Goal: Book appointment/travel/reservation

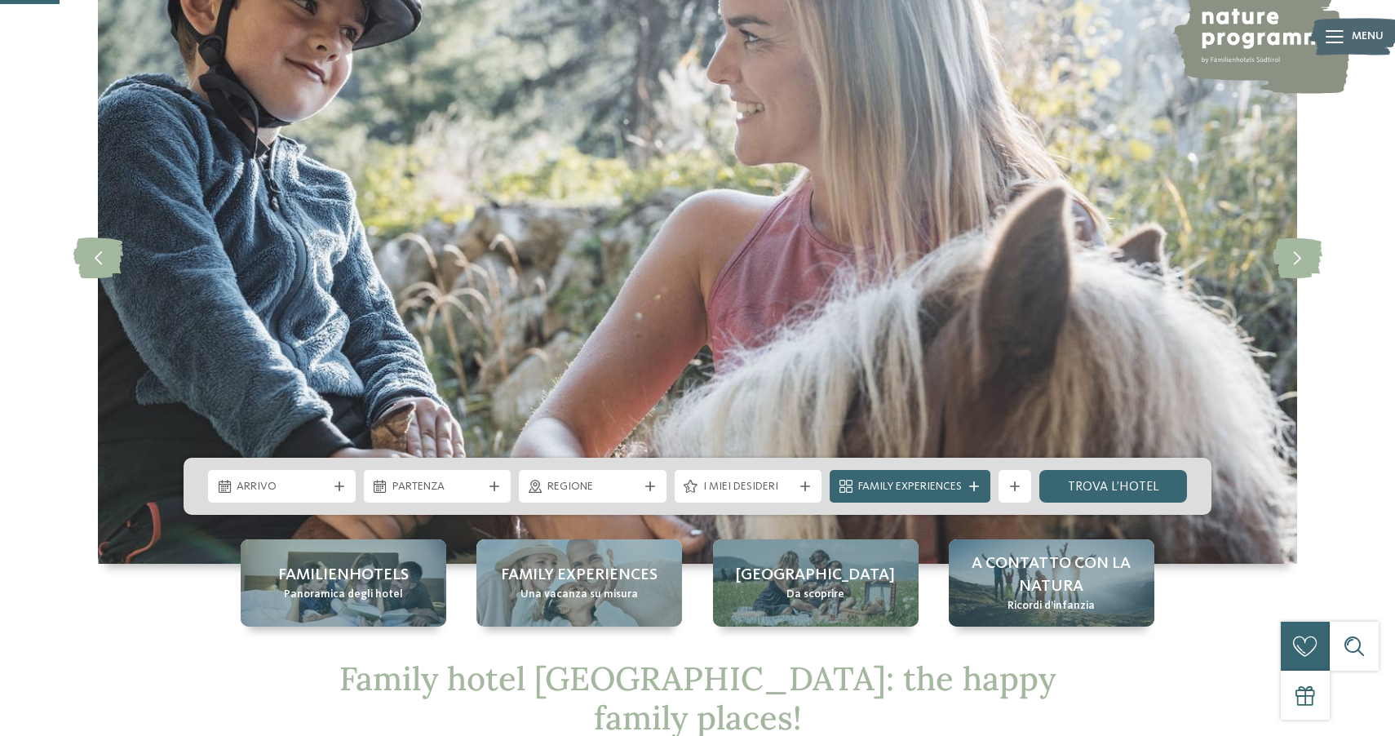
scroll to position [441, 0]
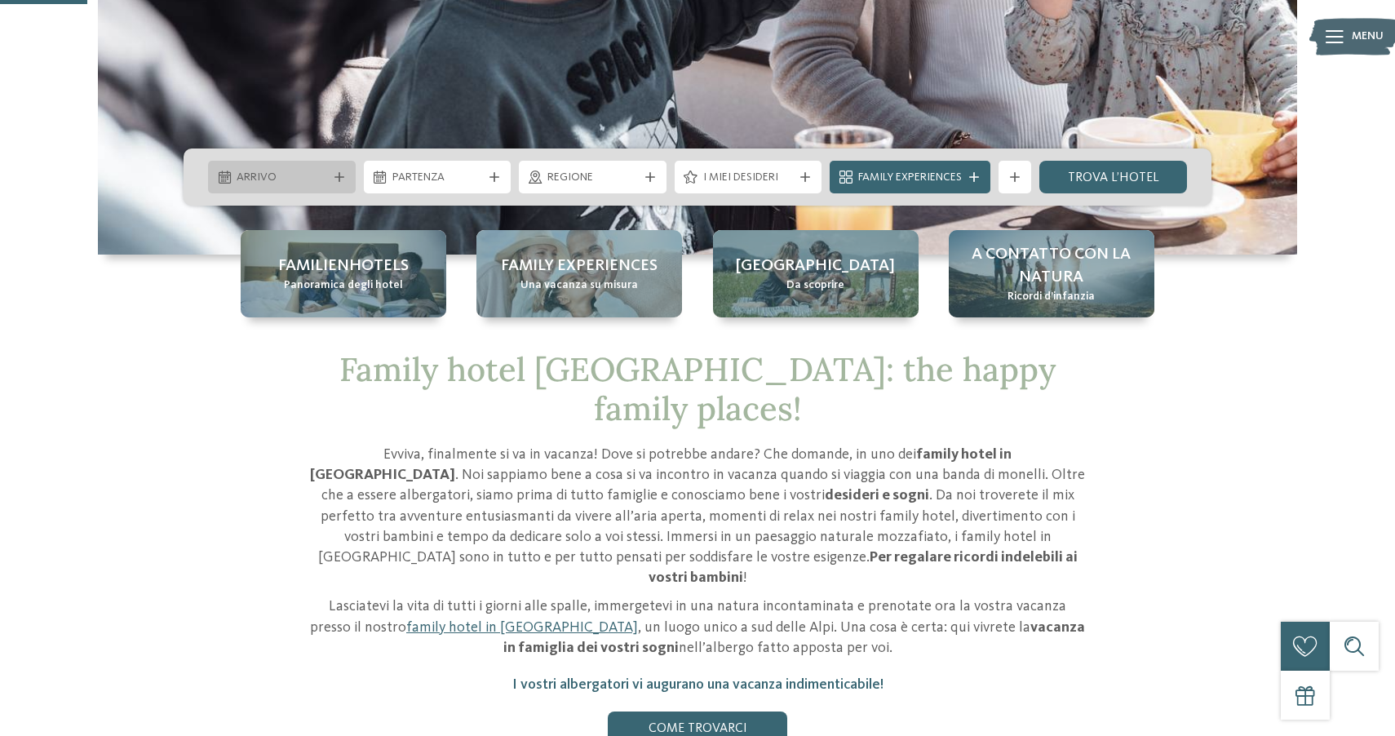
click at [314, 182] on span "Arrivo" at bounding box center [282, 178] width 91 height 16
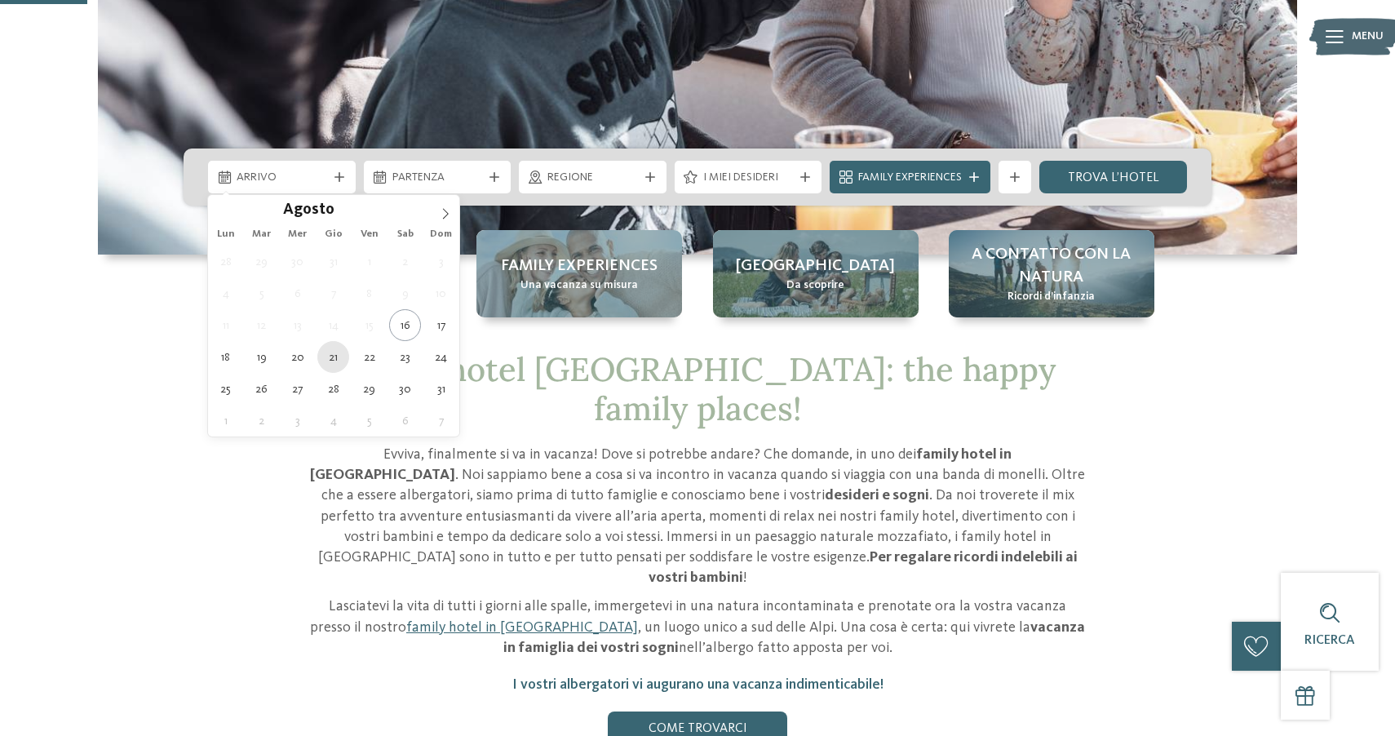
type div "21.08.2025"
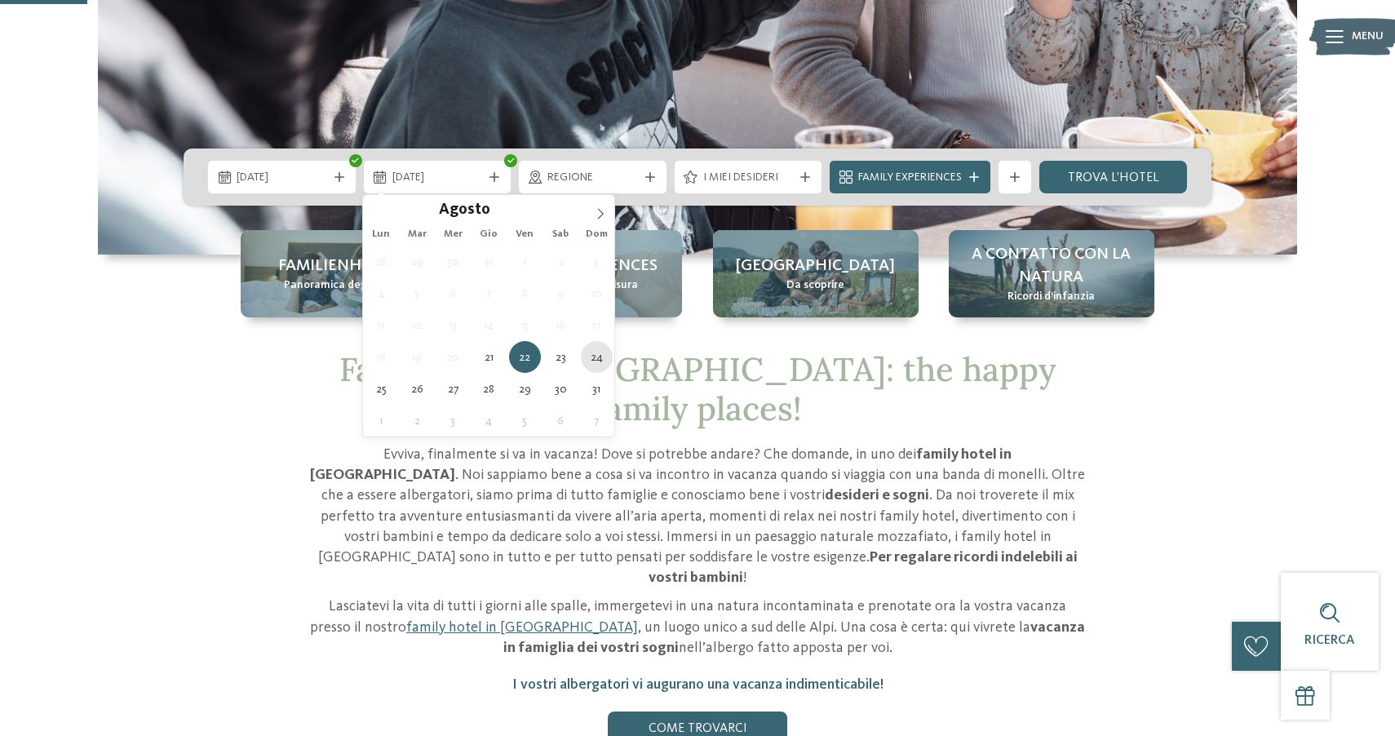
type div "24.08.2025"
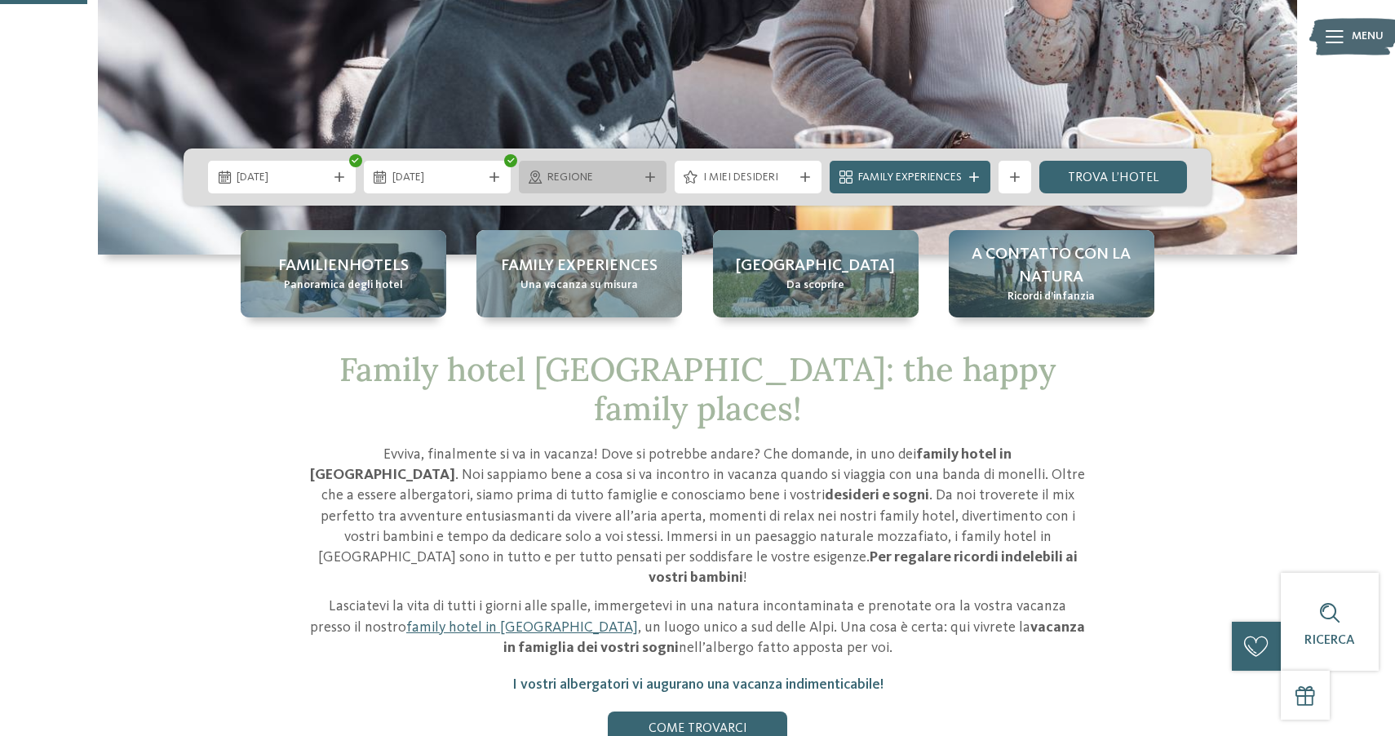
click at [550, 178] on span "Regione" at bounding box center [592, 178] width 91 height 16
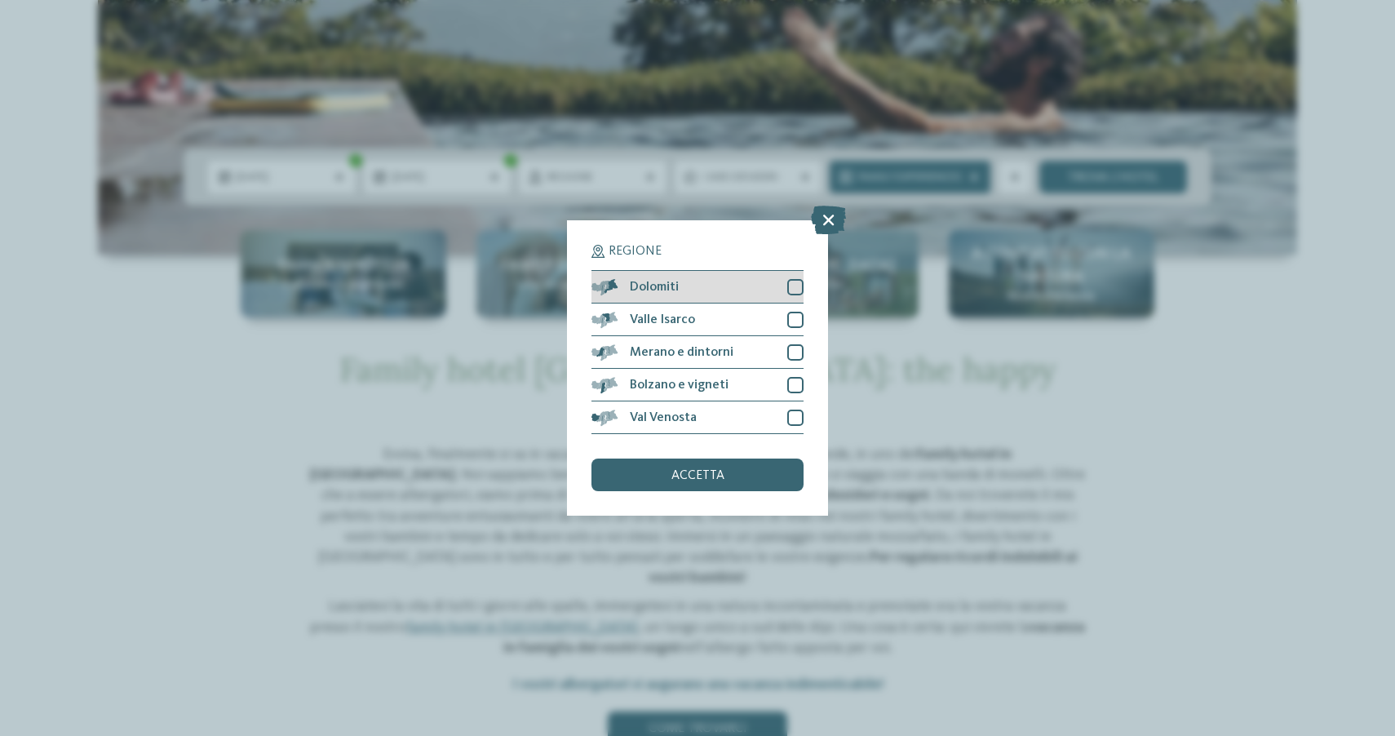
click at [799, 295] on div "Dolomiti" at bounding box center [697, 287] width 212 height 33
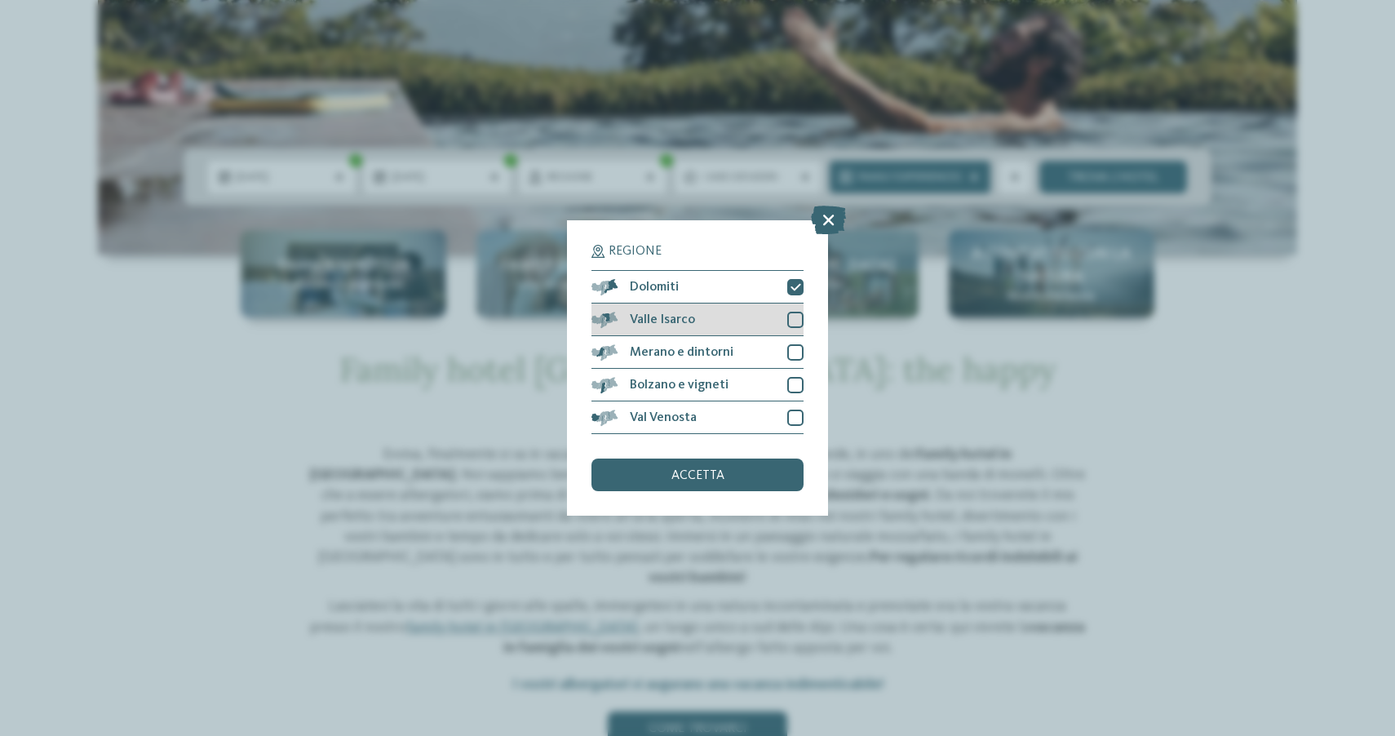
click at [792, 317] on div at bounding box center [795, 320] width 16 height 16
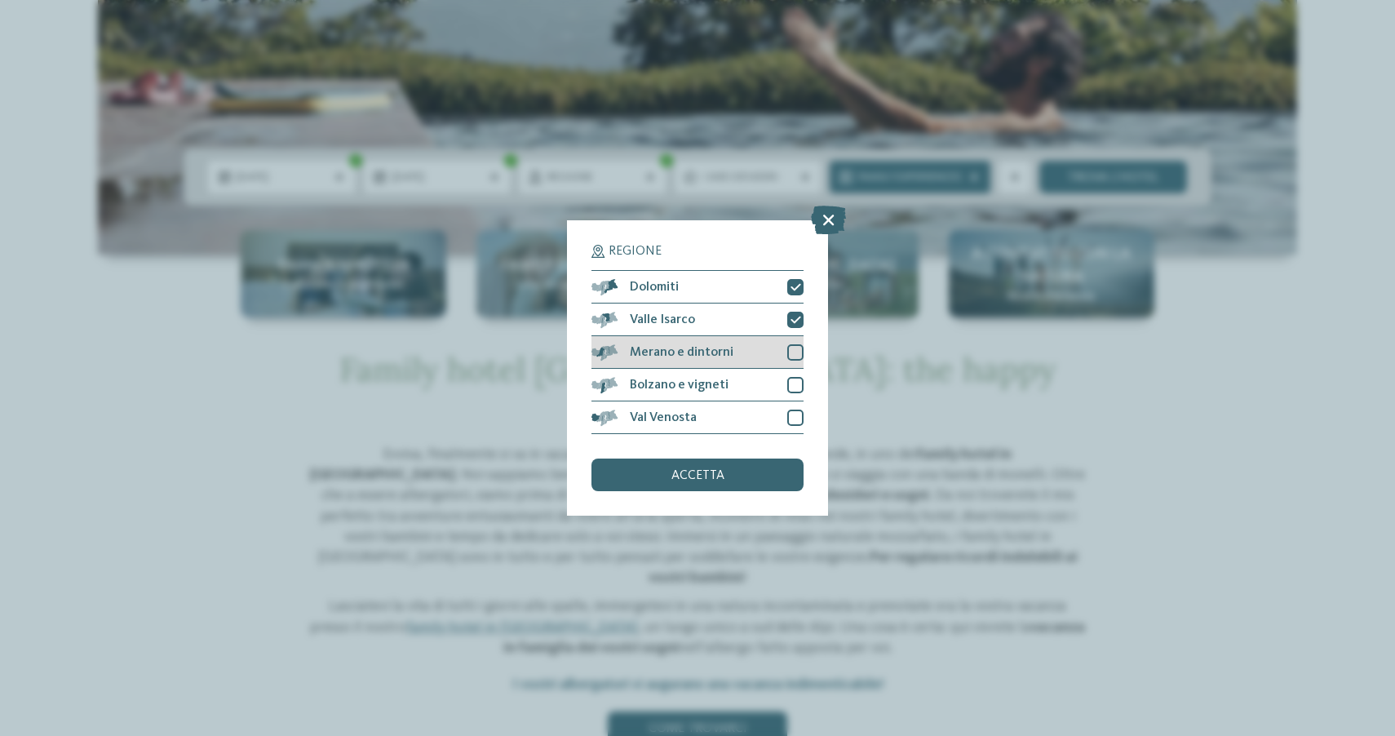
click at [792, 364] on div "Merano e dintorni" at bounding box center [697, 352] width 212 height 33
click at [790, 384] on div at bounding box center [795, 385] width 16 height 16
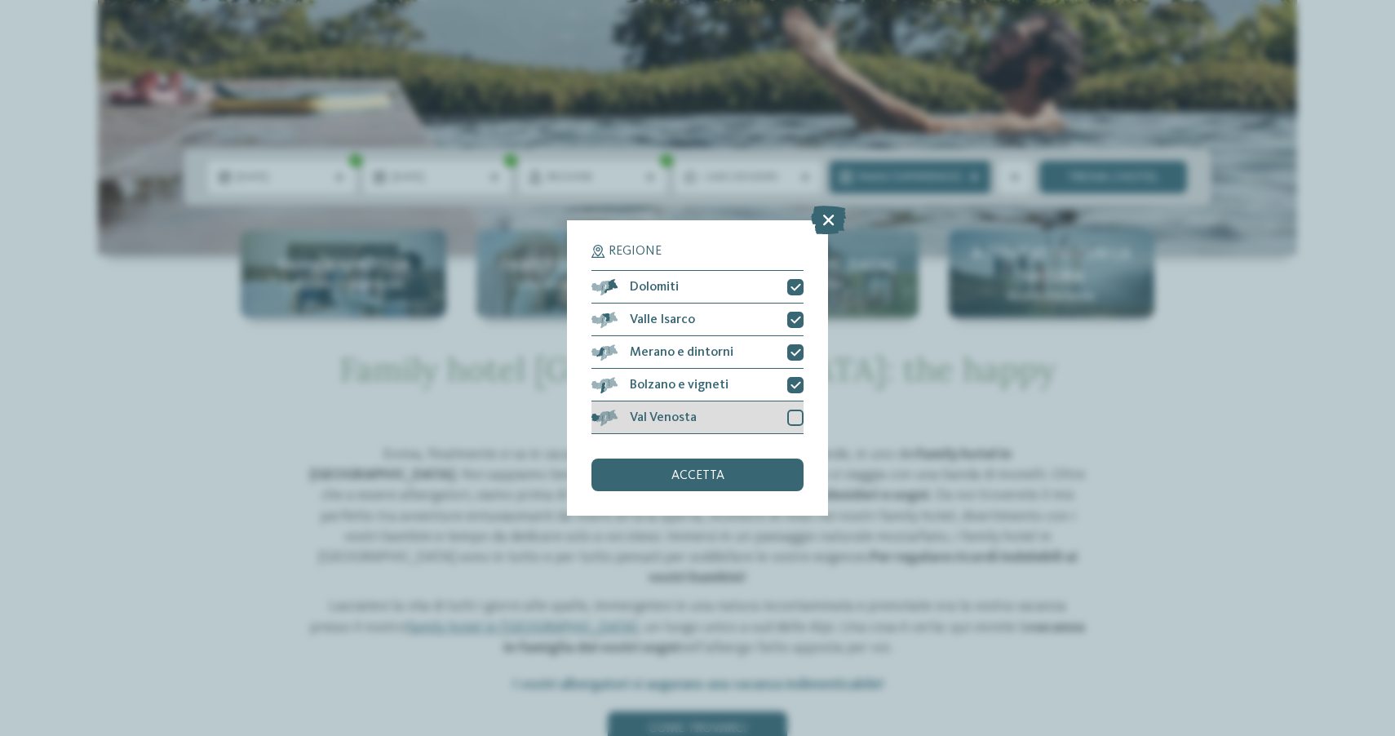
click at [790, 410] on div at bounding box center [795, 418] width 16 height 16
click at [767, 469] on div "accetta" at bounding box center [697, 475] width 212 height 33
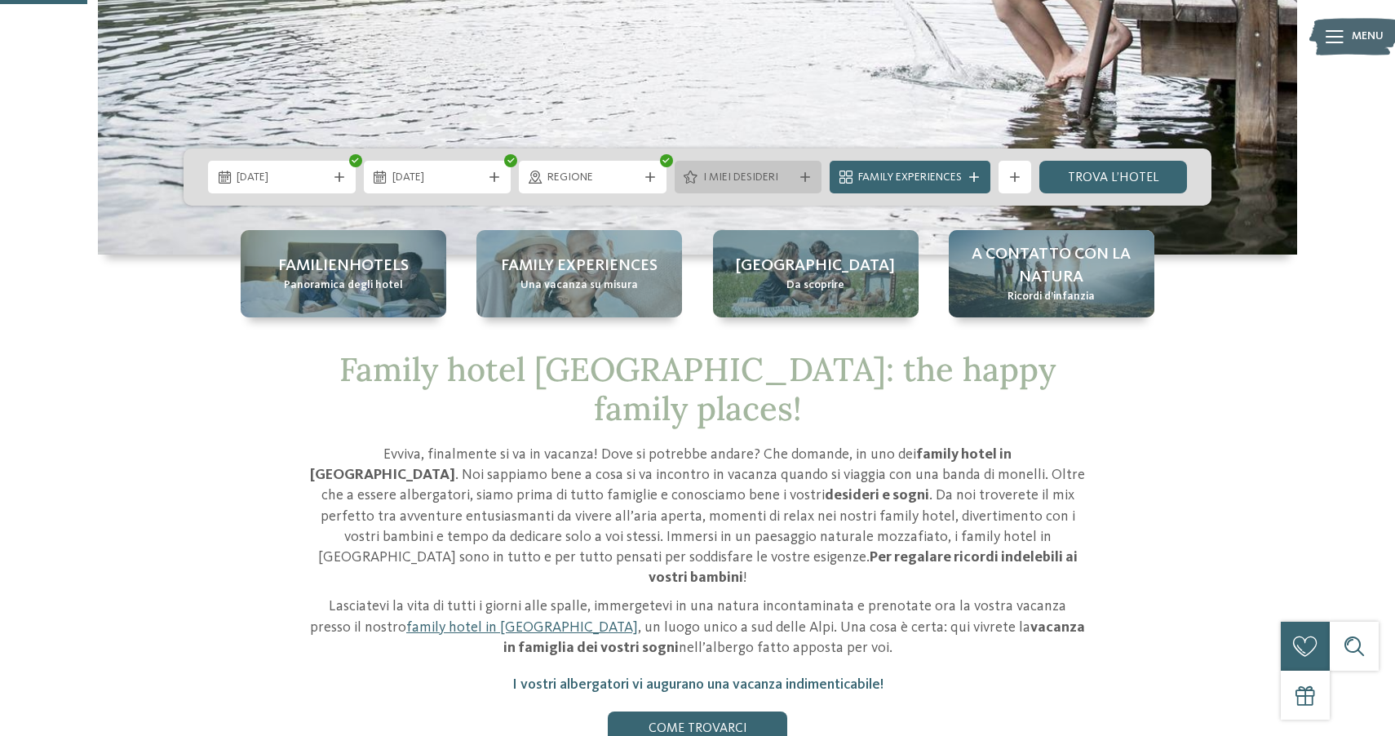
click at [724, 172] on span "I miei desideri" at bounding box center [748, 178] width 91 height 16
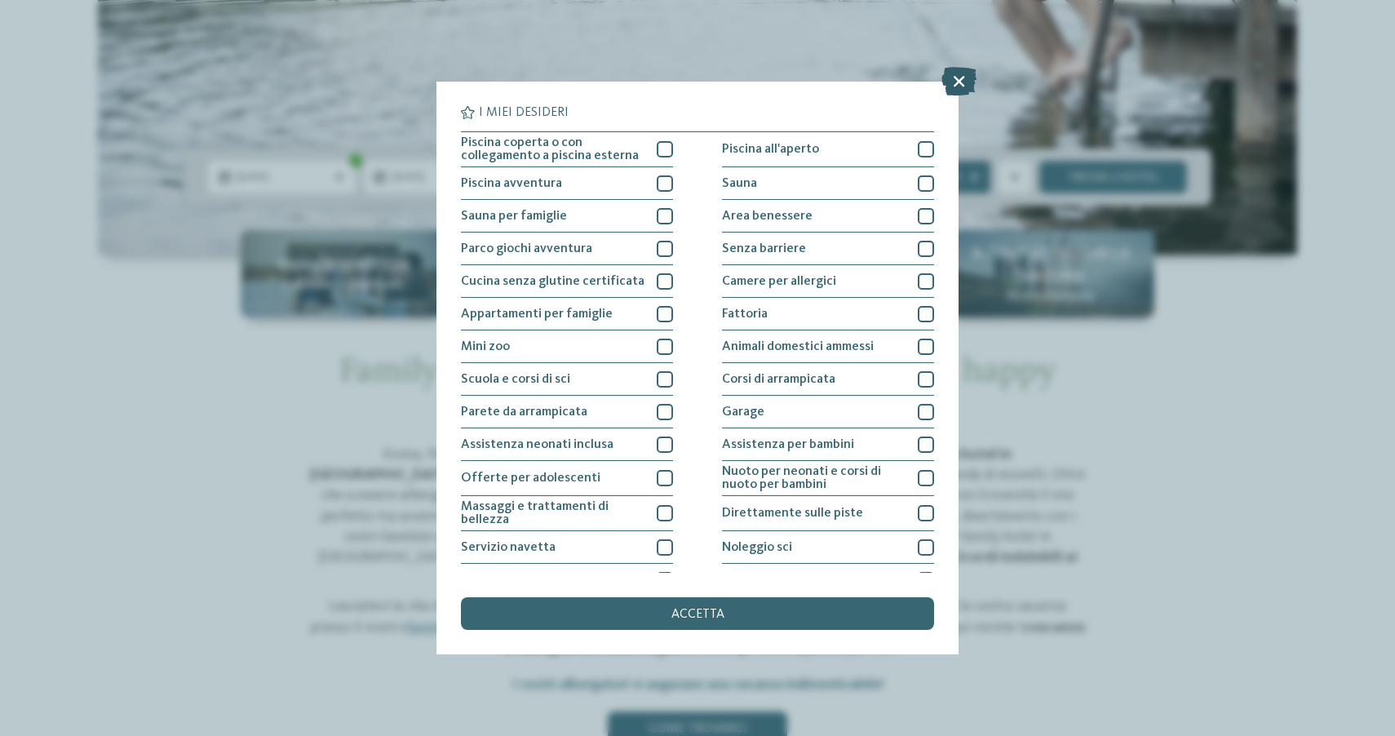
click at [958, 74] on icon at bounding box center [958, 81] width 35 height 29
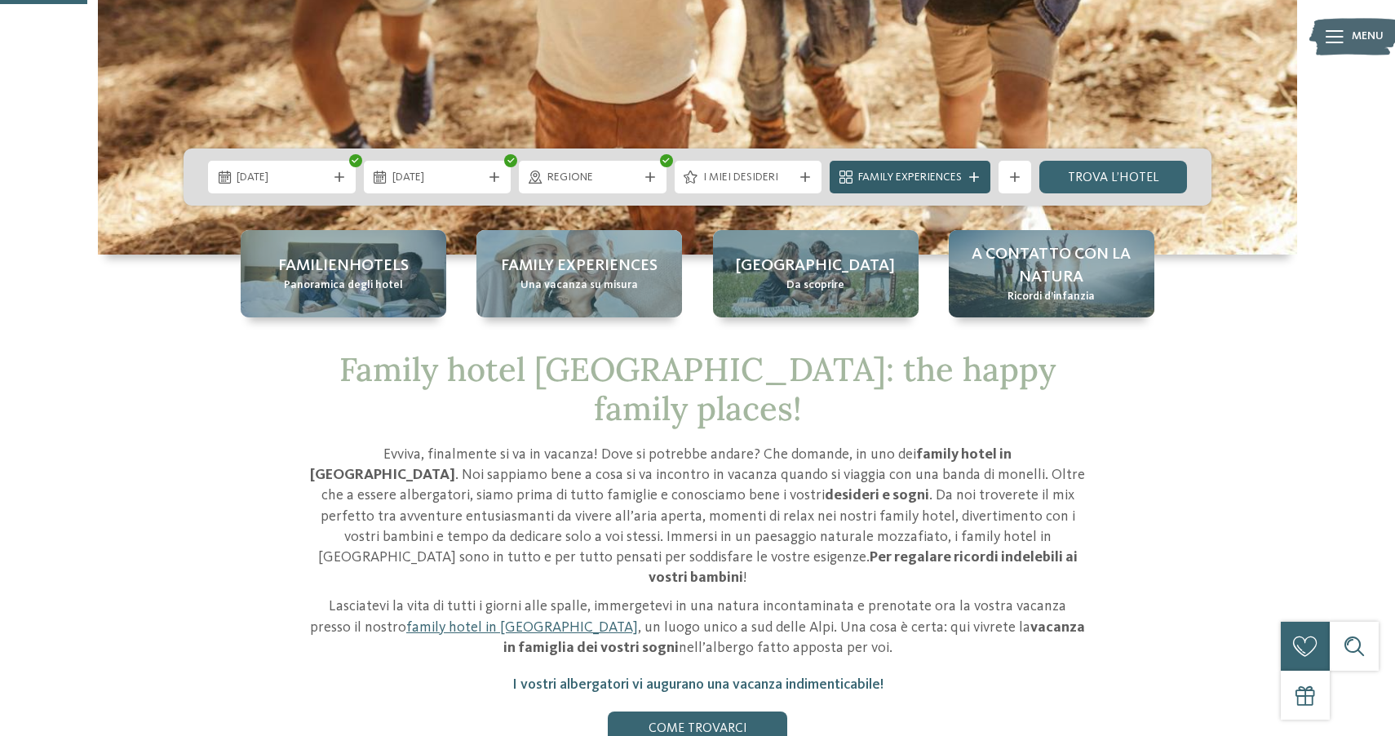
click at [936, 171] on span "Family Experiences" at bounding box center [910, 178] width 104 height 16
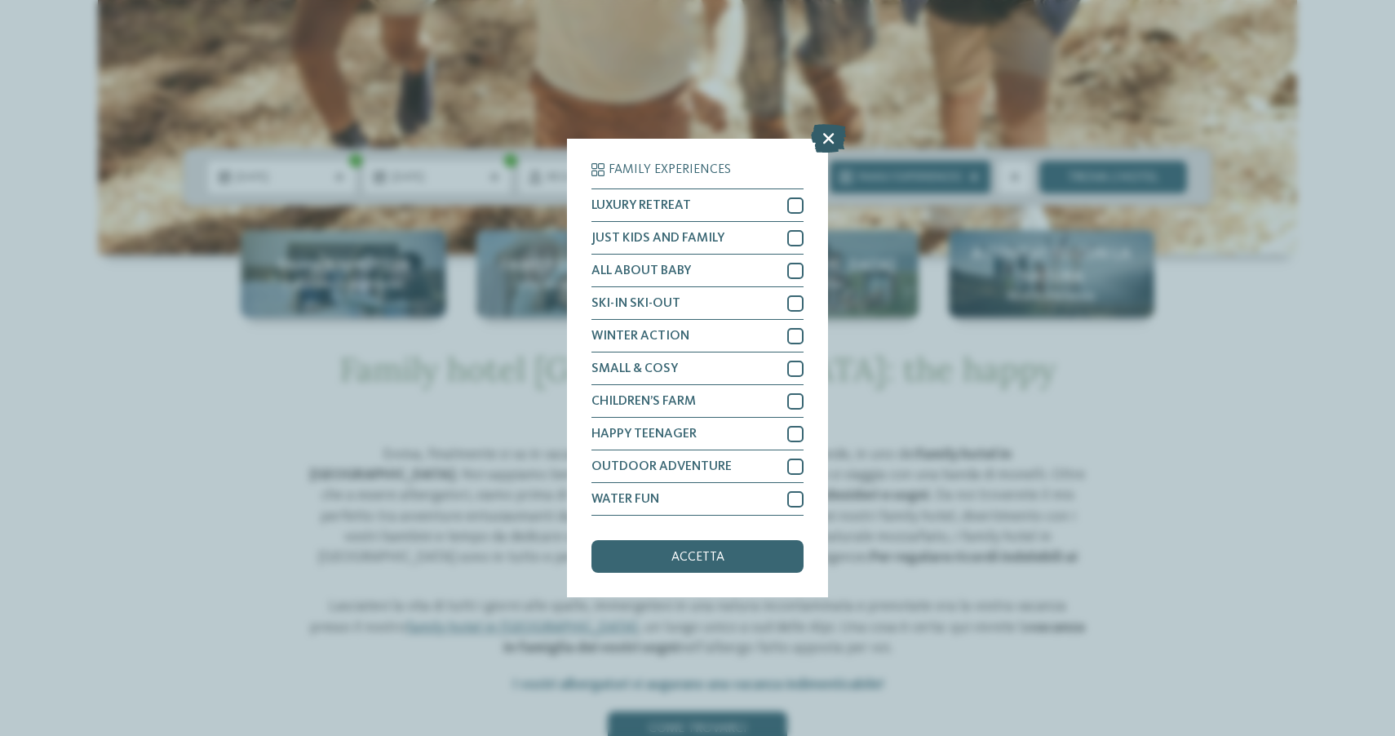
click at [826, 135] on icon at bounding box center [828, 138] width 35 height 29
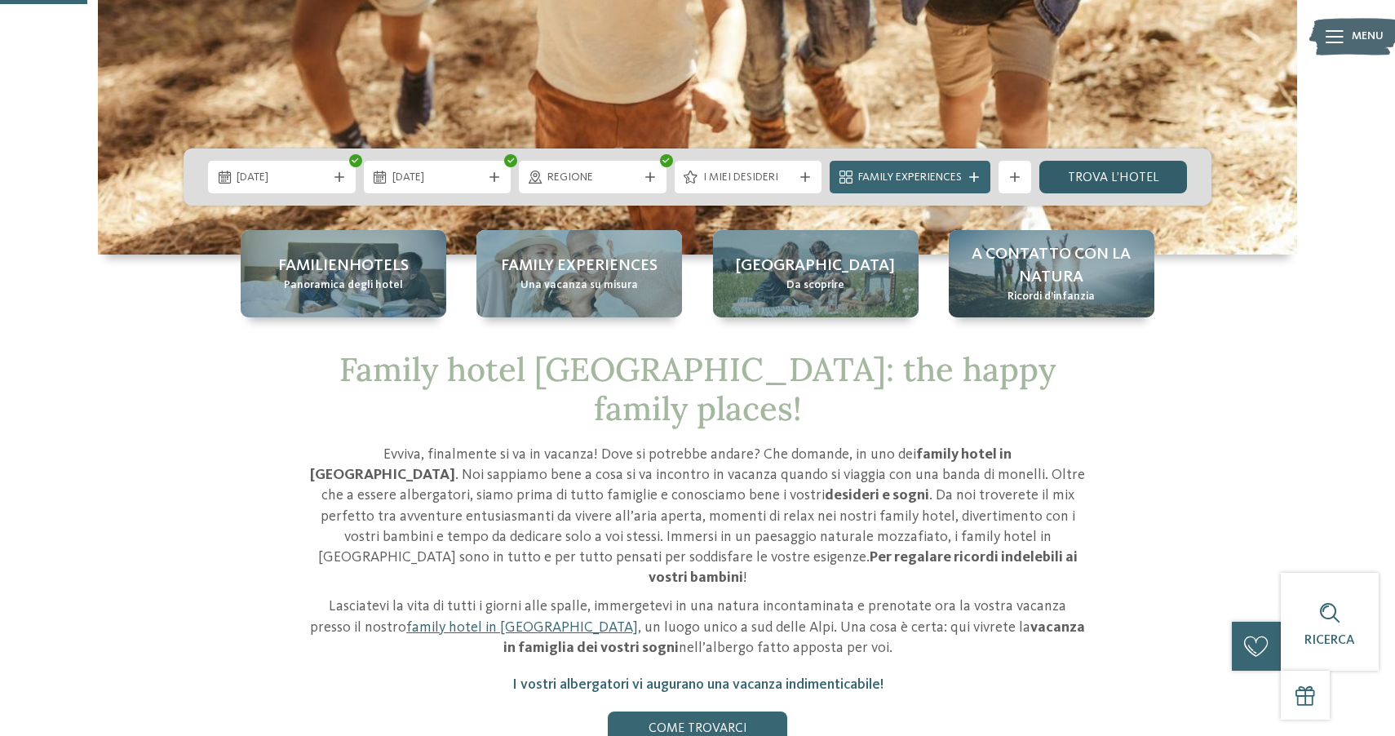
click at [1100, 173] on link "trova l’hotel" at bounding box center [1113, 177] width 148 height 33
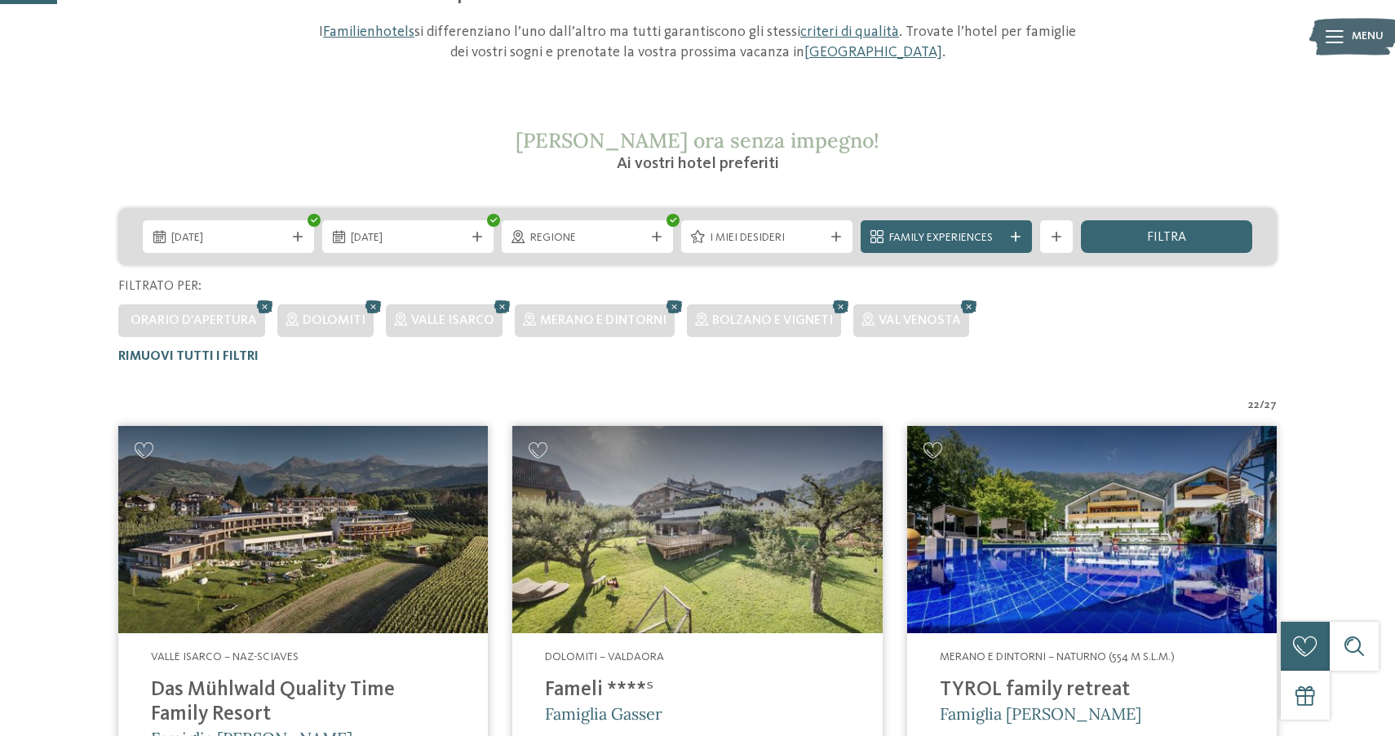
scroll to position [209, 0]
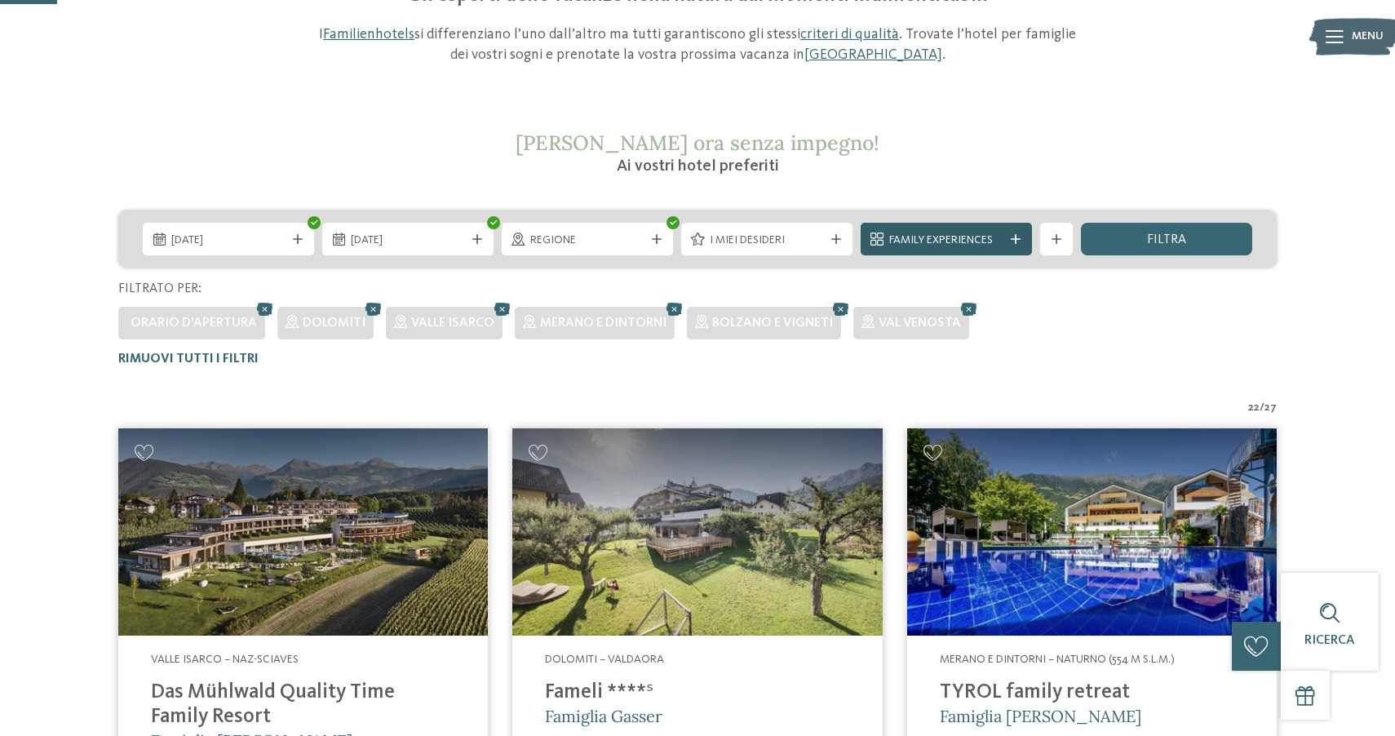
click at [902, 231] on div "Family Experiences" at bounding box center [946, 240] width 122 height 18
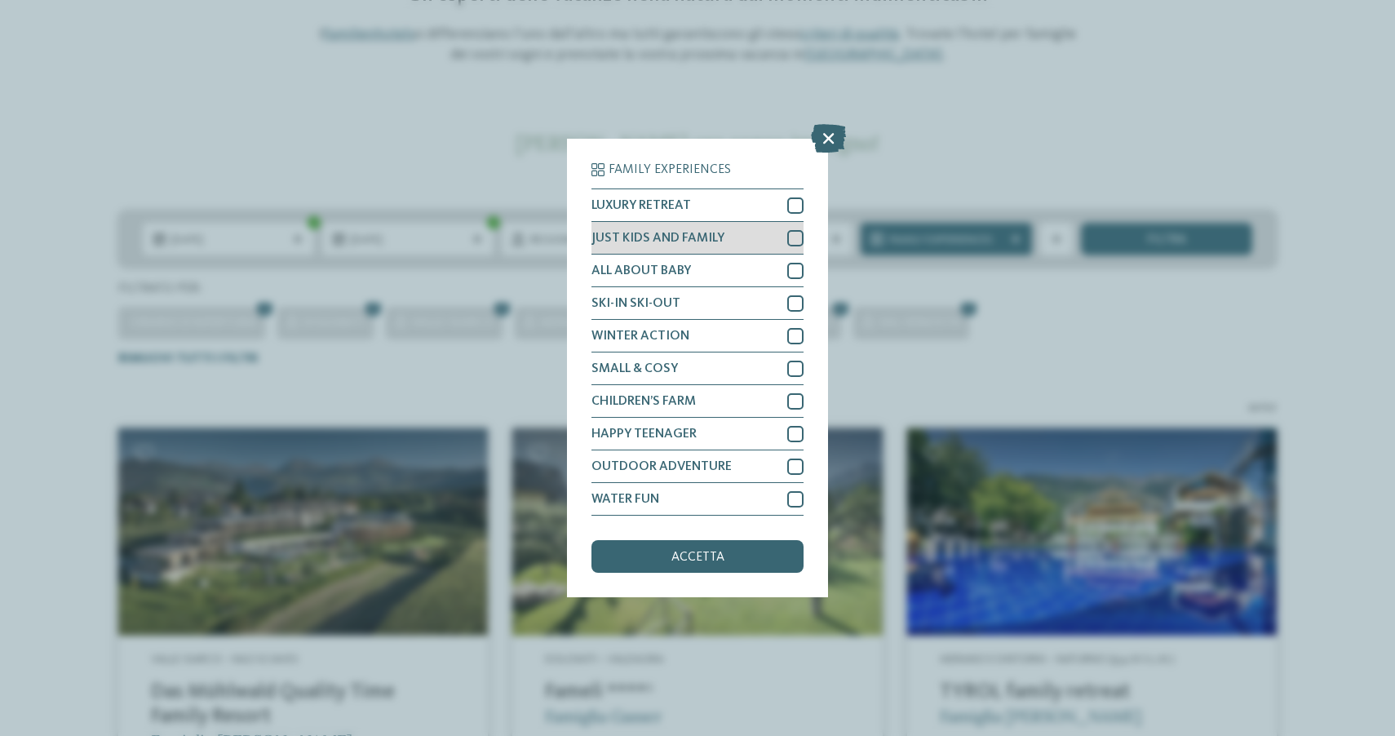
click at [711, 247] on div "JUST KIDS AND FAMILY" at bounding box center [697, 238] width 212 height 33
click at [752, 560] on div "accetta" at bounding box center [697, 556] width 212 height 33
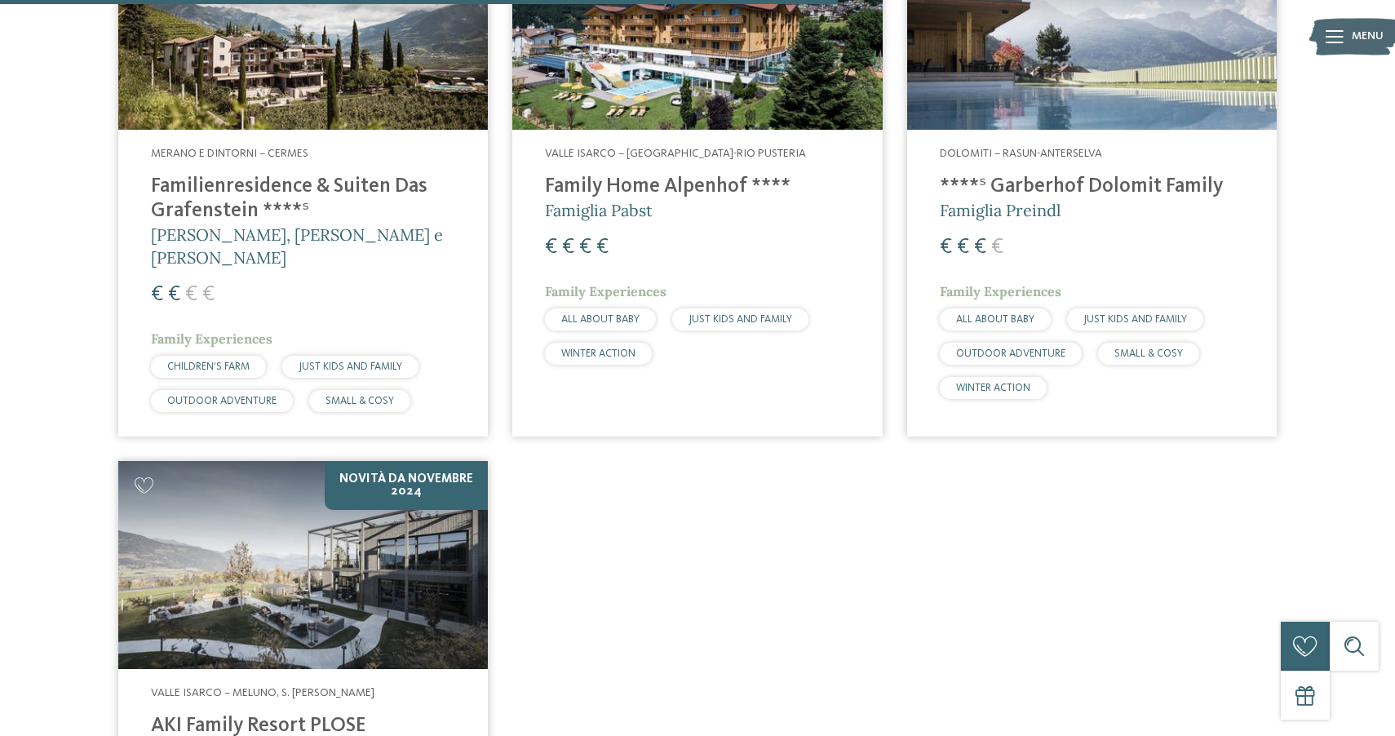
scroll to position [1820, 0]
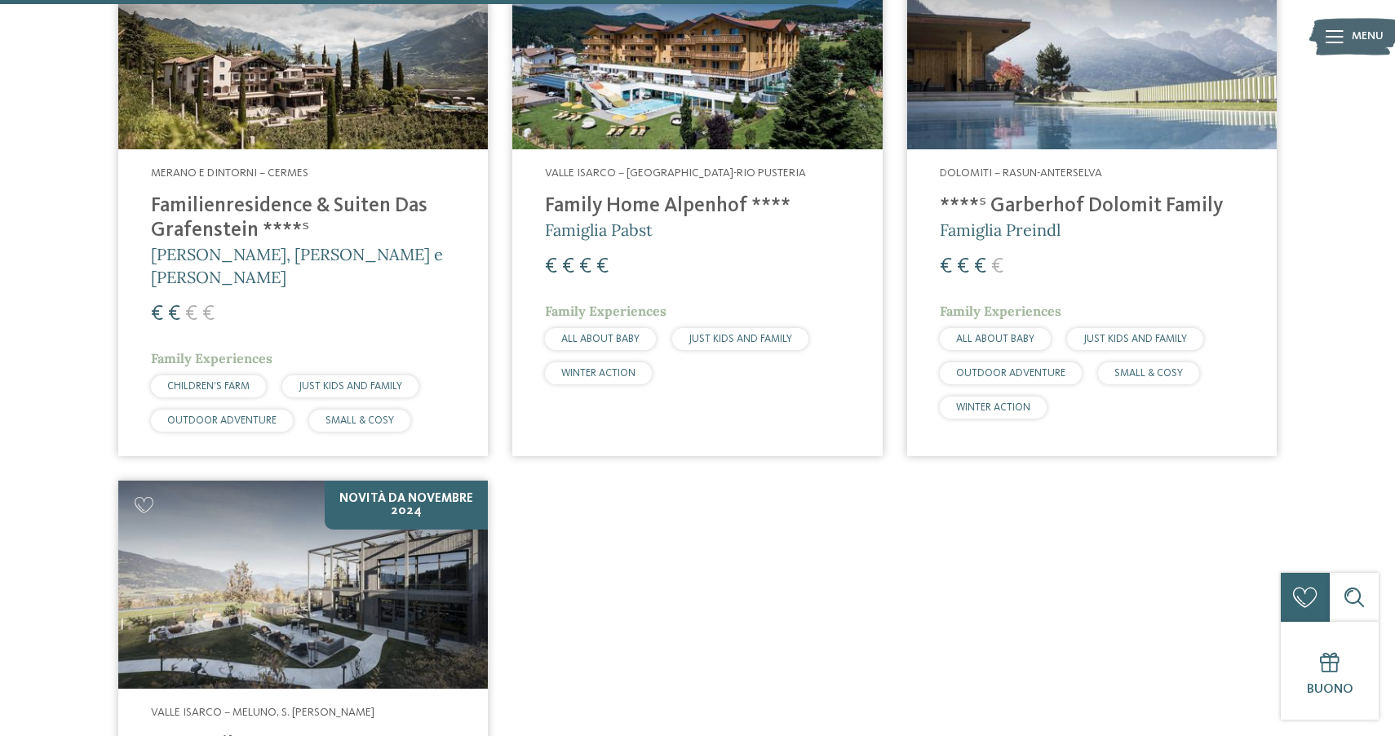
click at [379, 200] on h4 "Familienresidence & Suiten Das Grafenstein ****ˢ" at bounding box center [303, 218] width 304 height 49
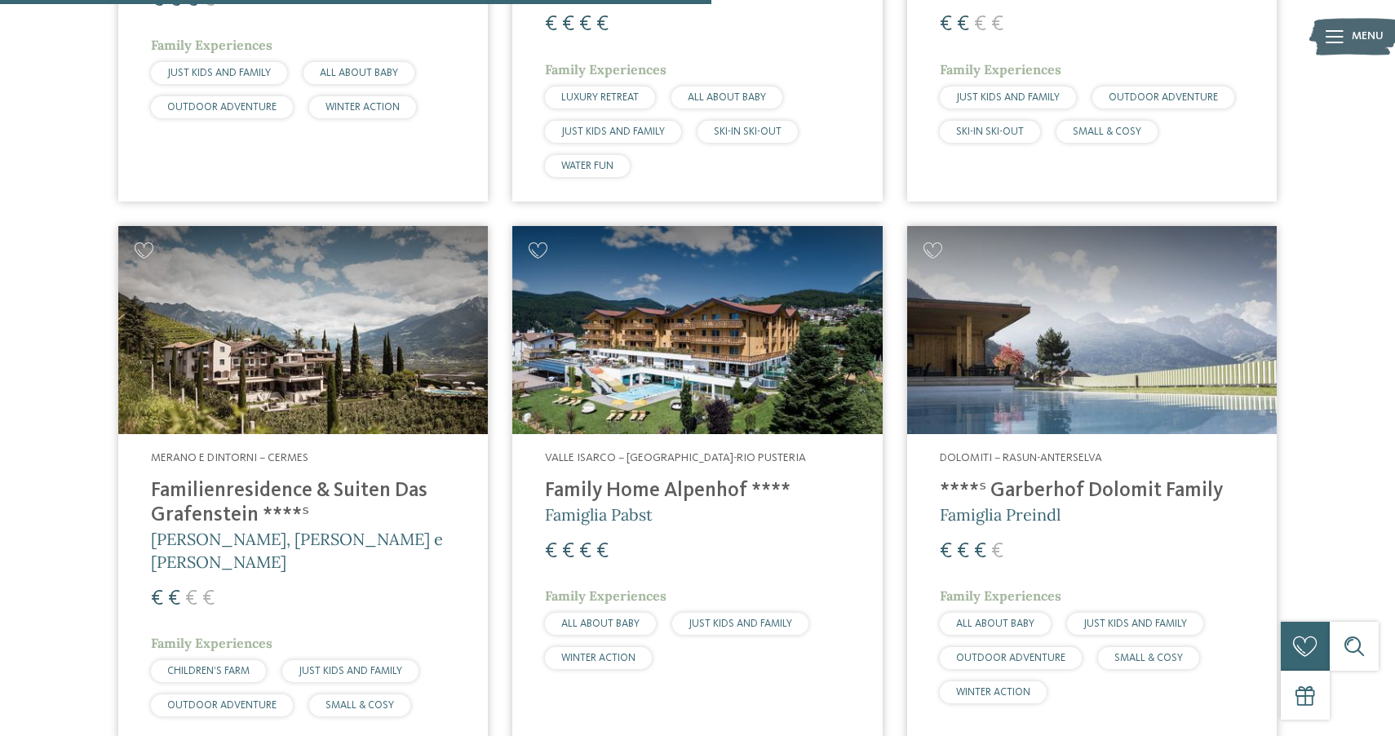
scroll to position [1577, 0]
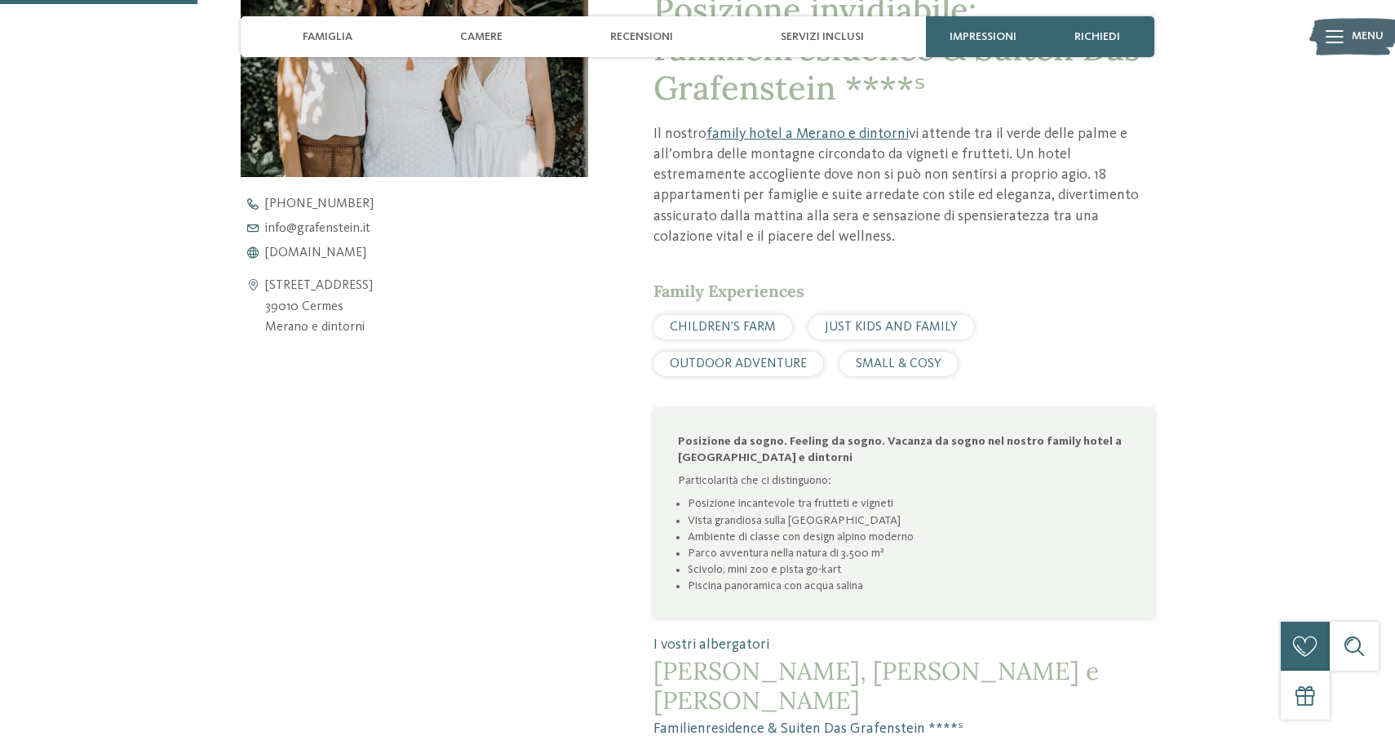
scroll to position [448, 0]
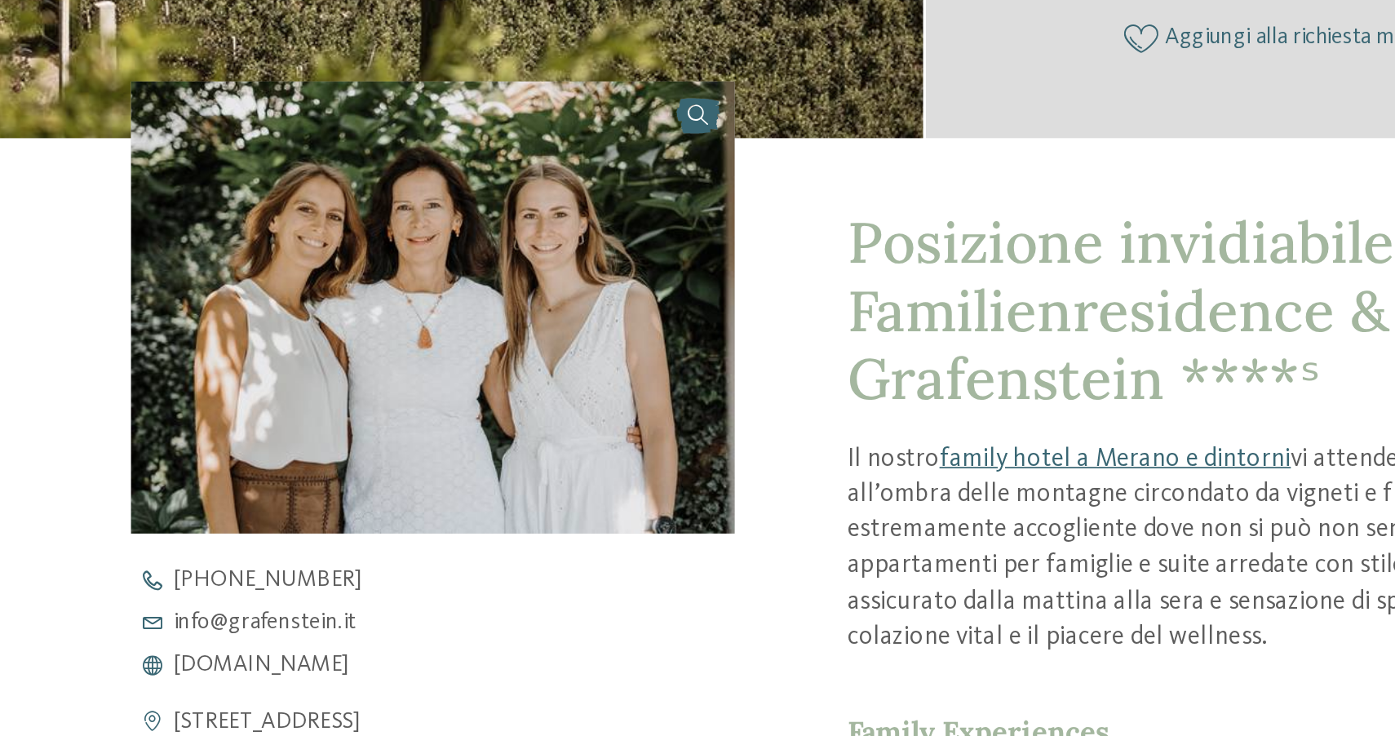
click at [389, 347] on img at bounding box center [415, 324] width 348 height 260
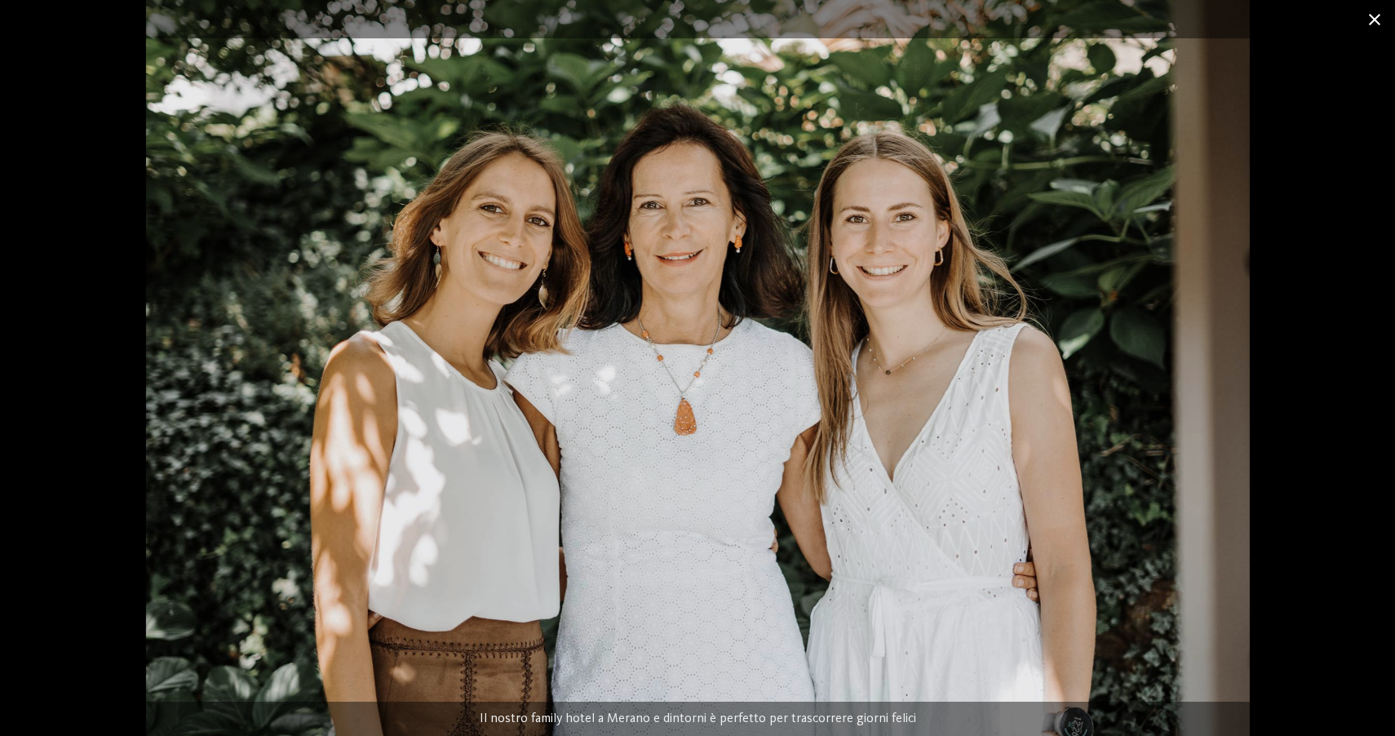
click at [1380, 16] on span at bounding box center [1374, 19] width 41 height 38
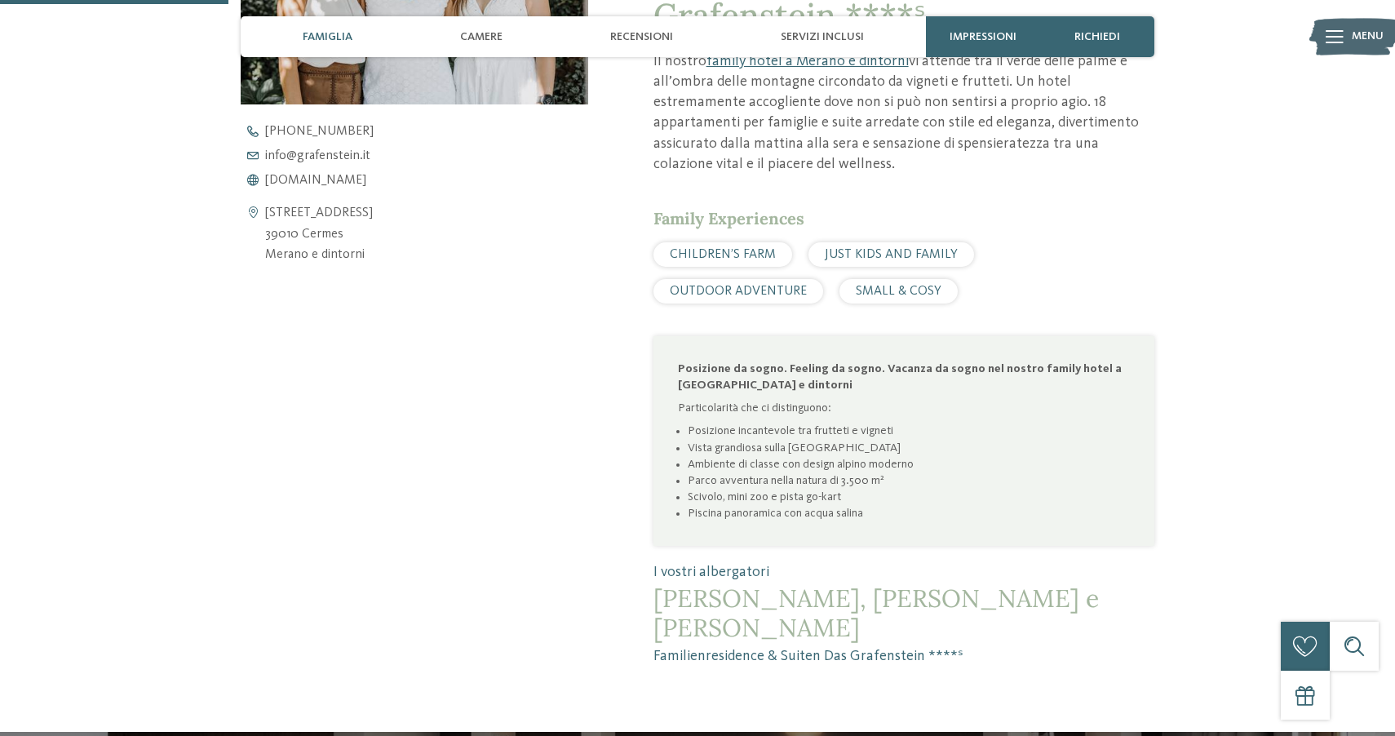
scroll to position [795, 0]
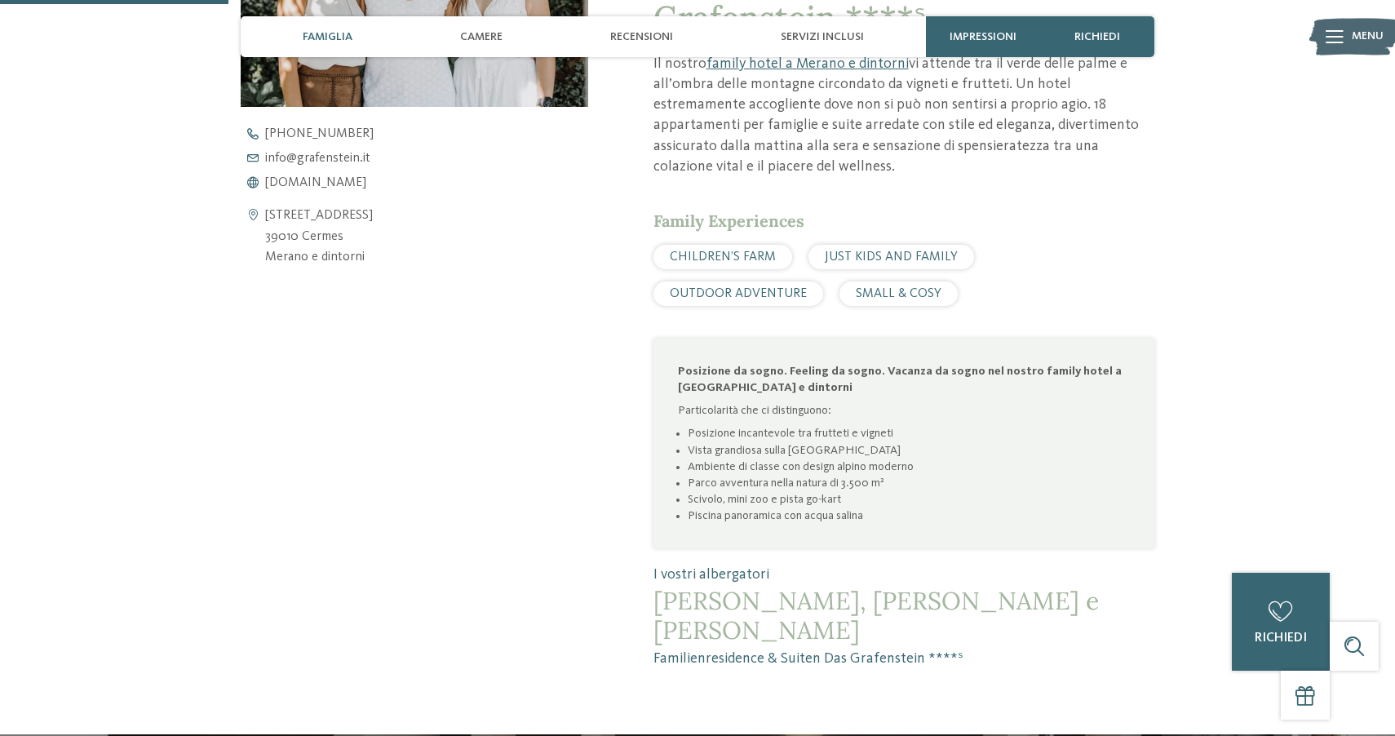
click at [1039, 608] on span "[PERSON_NAME], [PERSON_NAME] e [PERSON_NAME]" at bounding box center [904, 615] width 501 height 59
drag, startPoint x: 1039, startPoint y: 608, endPoint x: 951, endPoint y: 608, distance: 87.3
click at [951, 608] on span "[PERSON_NAME], [PERSON_NAME] e [PERSON_NAME]" at bounding box center [904, 615] width 501 height 59
copy span "[PERSON_NAME]"
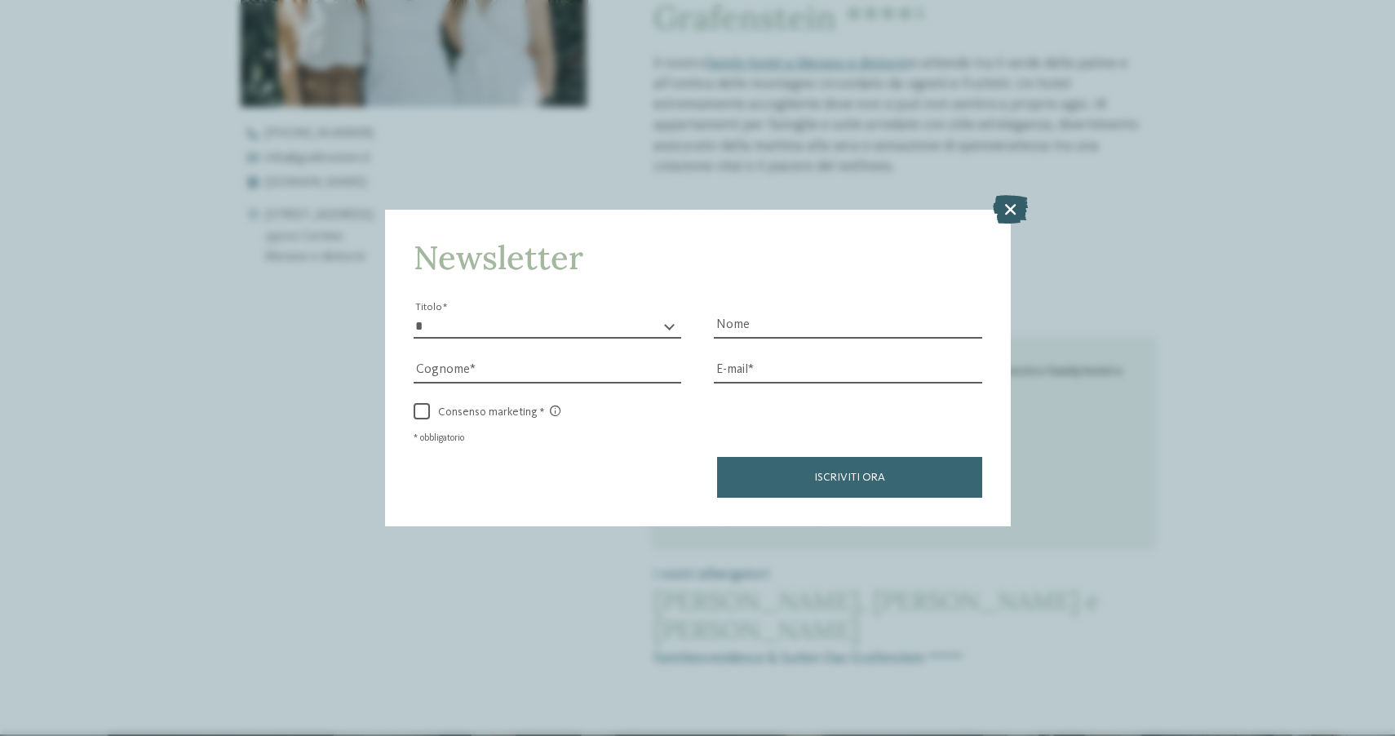
click at [1008, 206] on icon at bounding box center [1010, 208] width 35 height 29
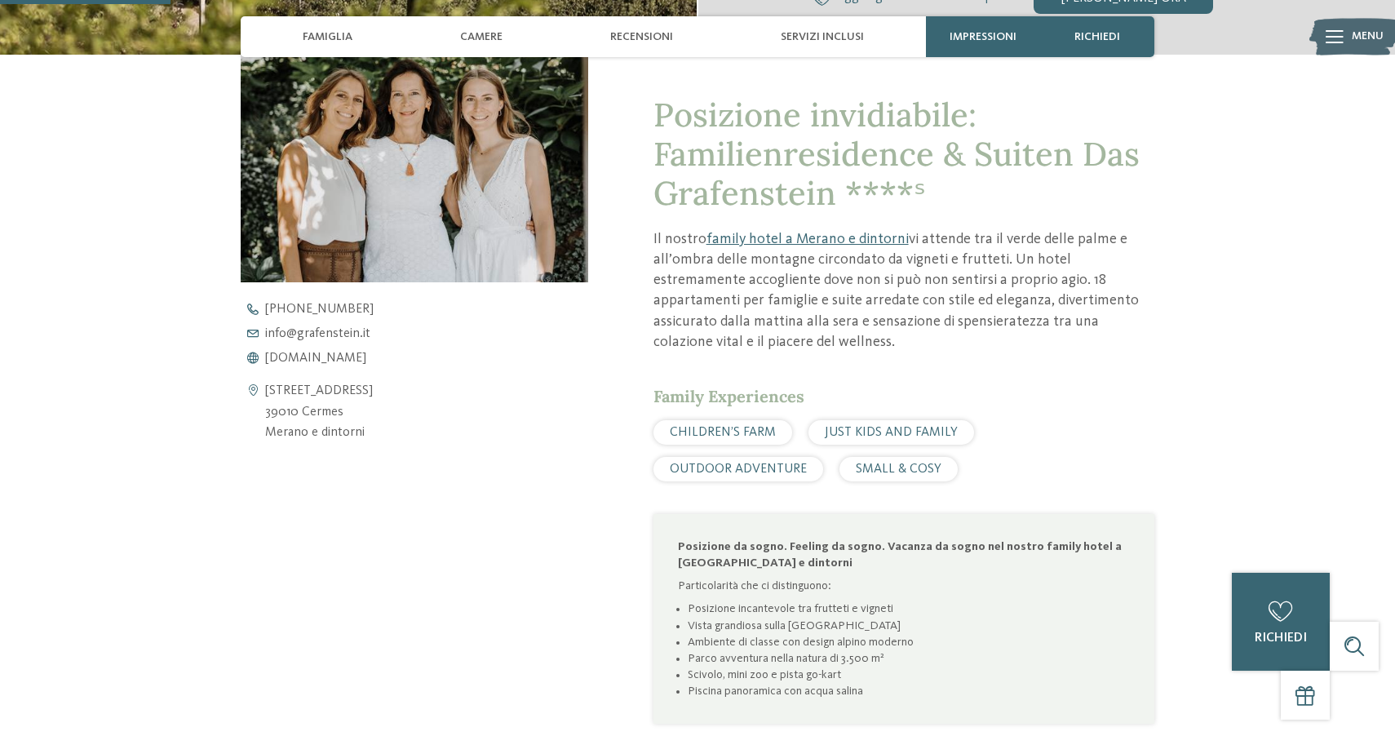
scroll to position [518, 0]
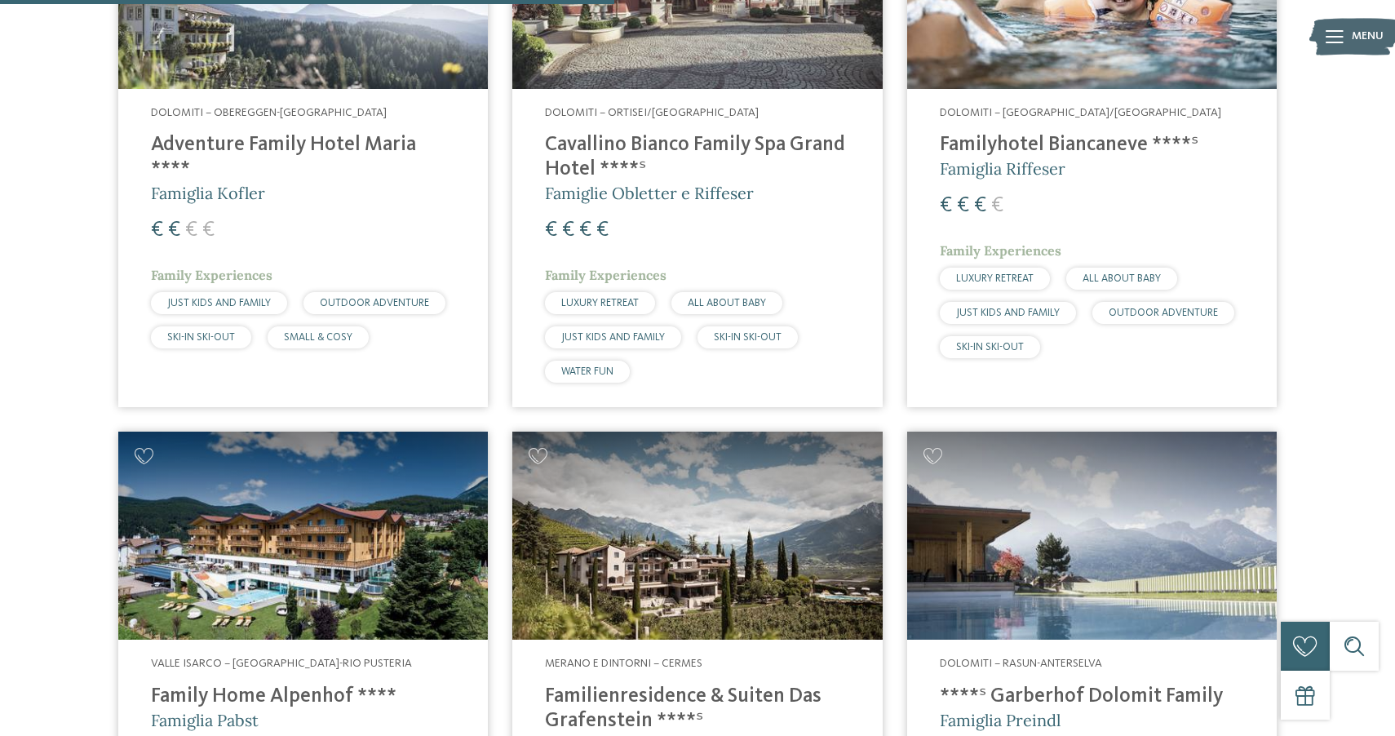
scroll to position [1298, 0]
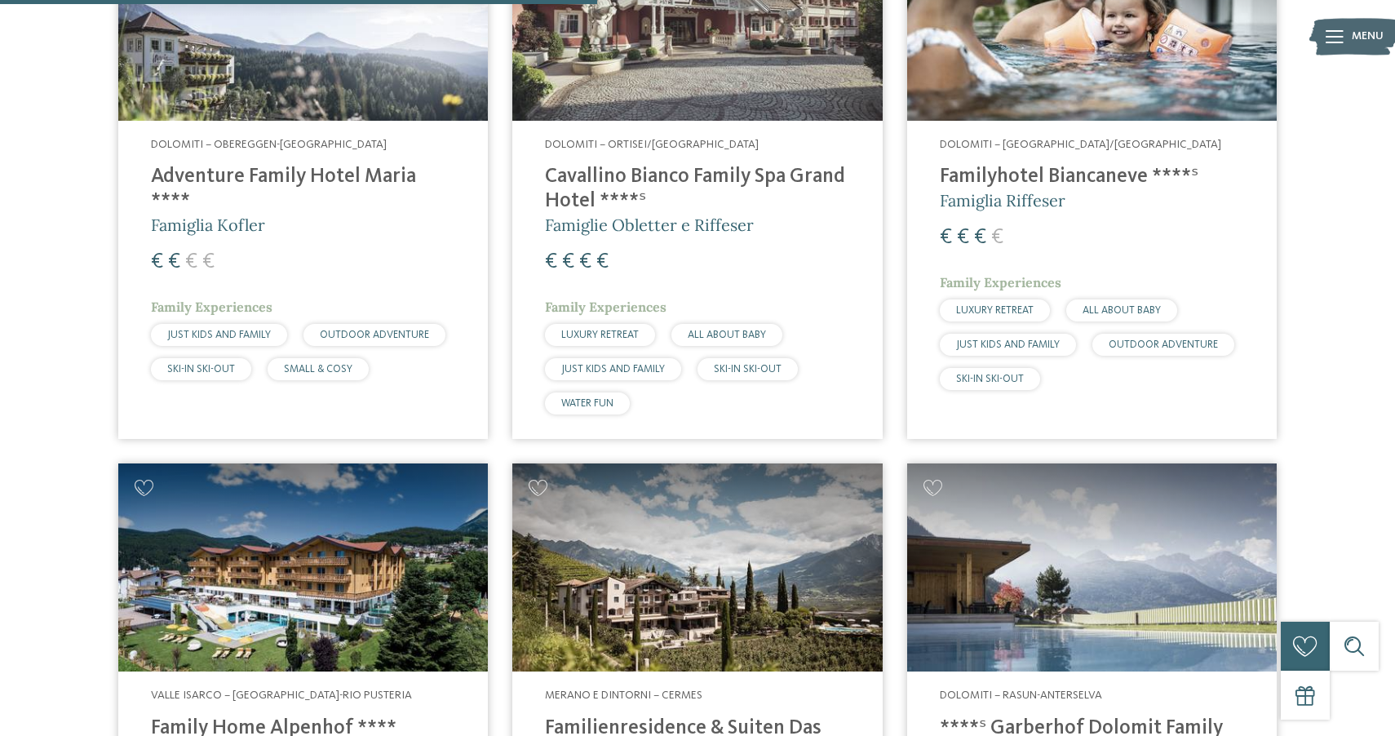
click at [338, 137] on address "Dolomiti – Obereggen-[GEOGRAPHIC_DATA]" at bounding box center [303, 145] width 304 height 16
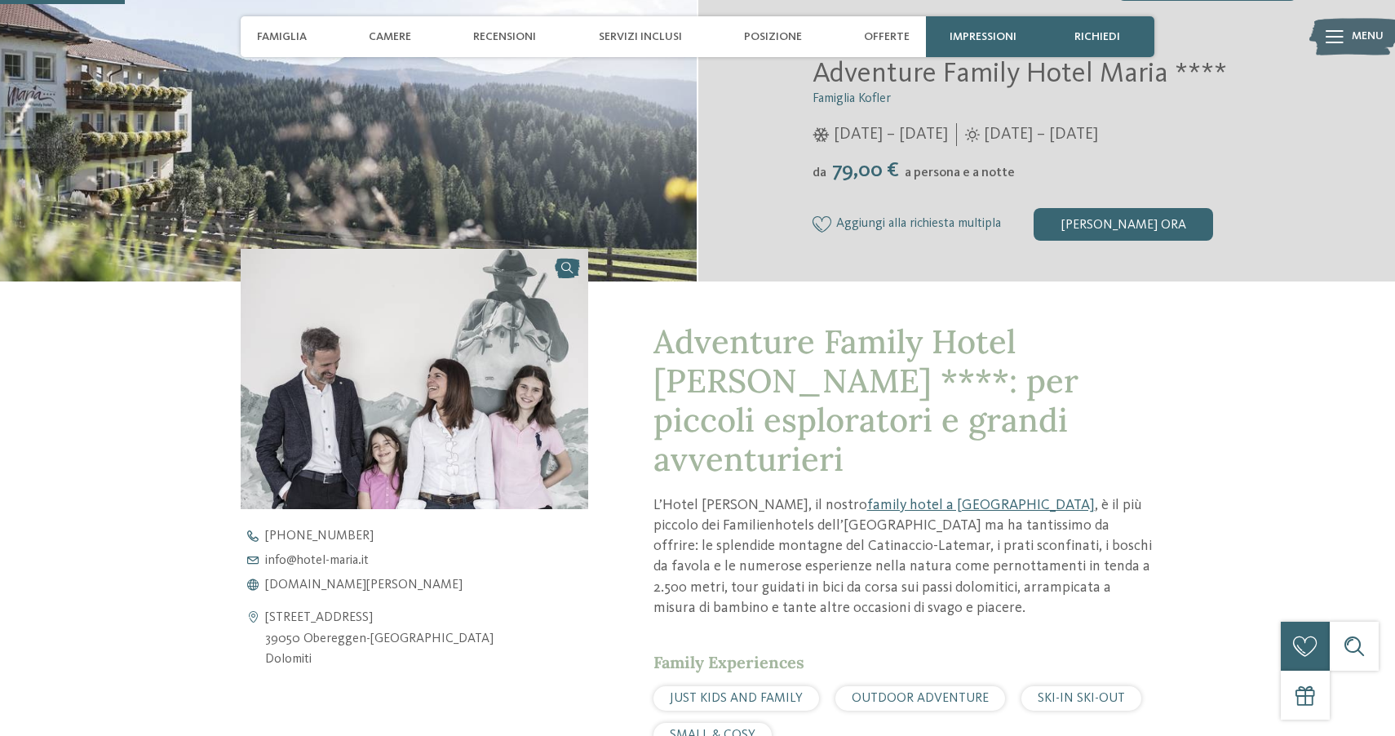
scroll to position [437, 0]
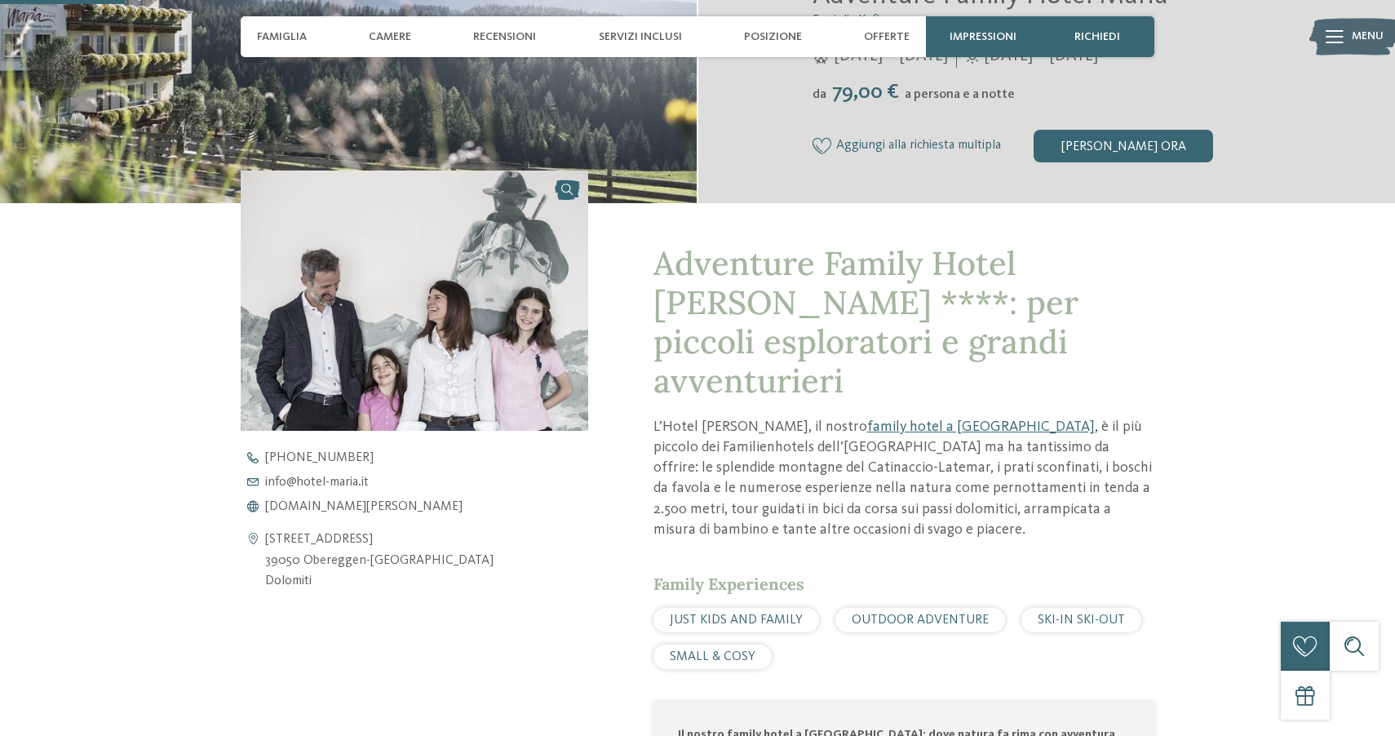
click at [546, 323] on img at bounding box center [415, 301] width 348 height 260
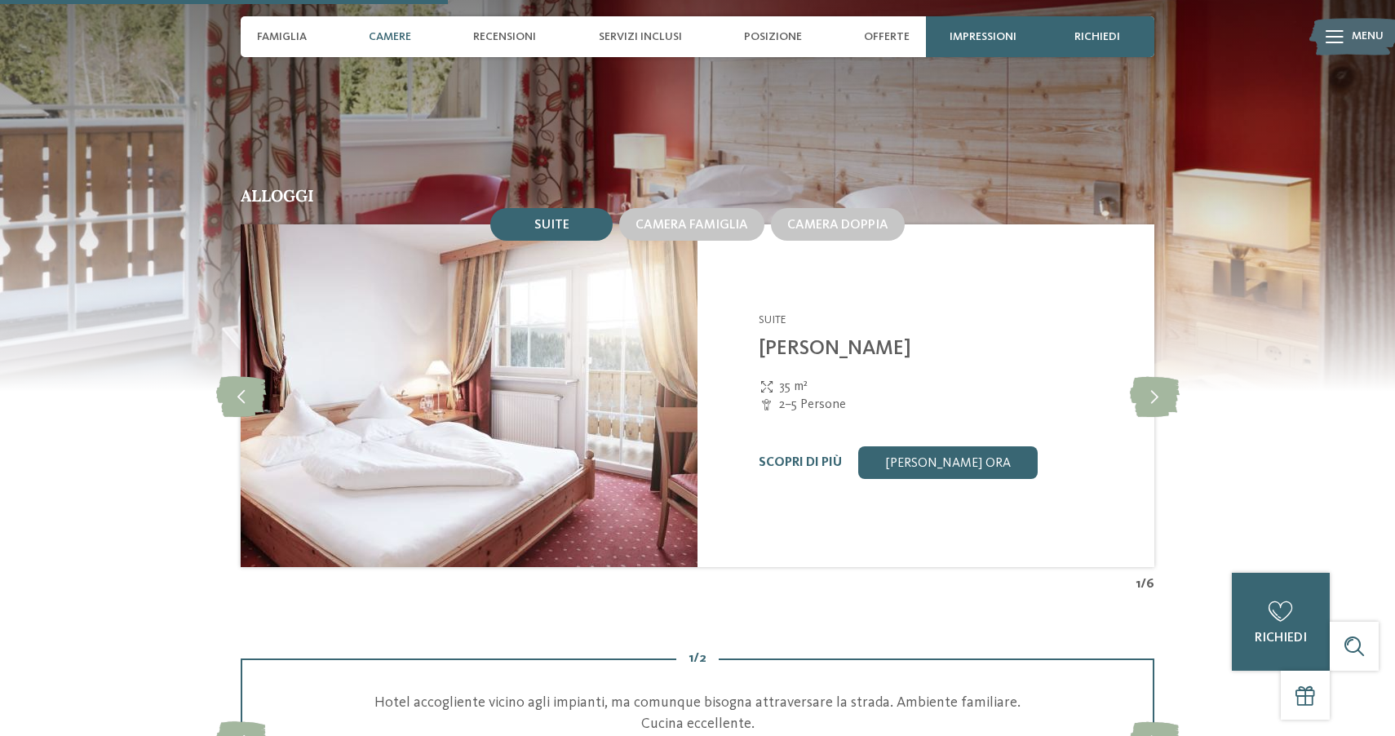
scroll to position [1619, 0]
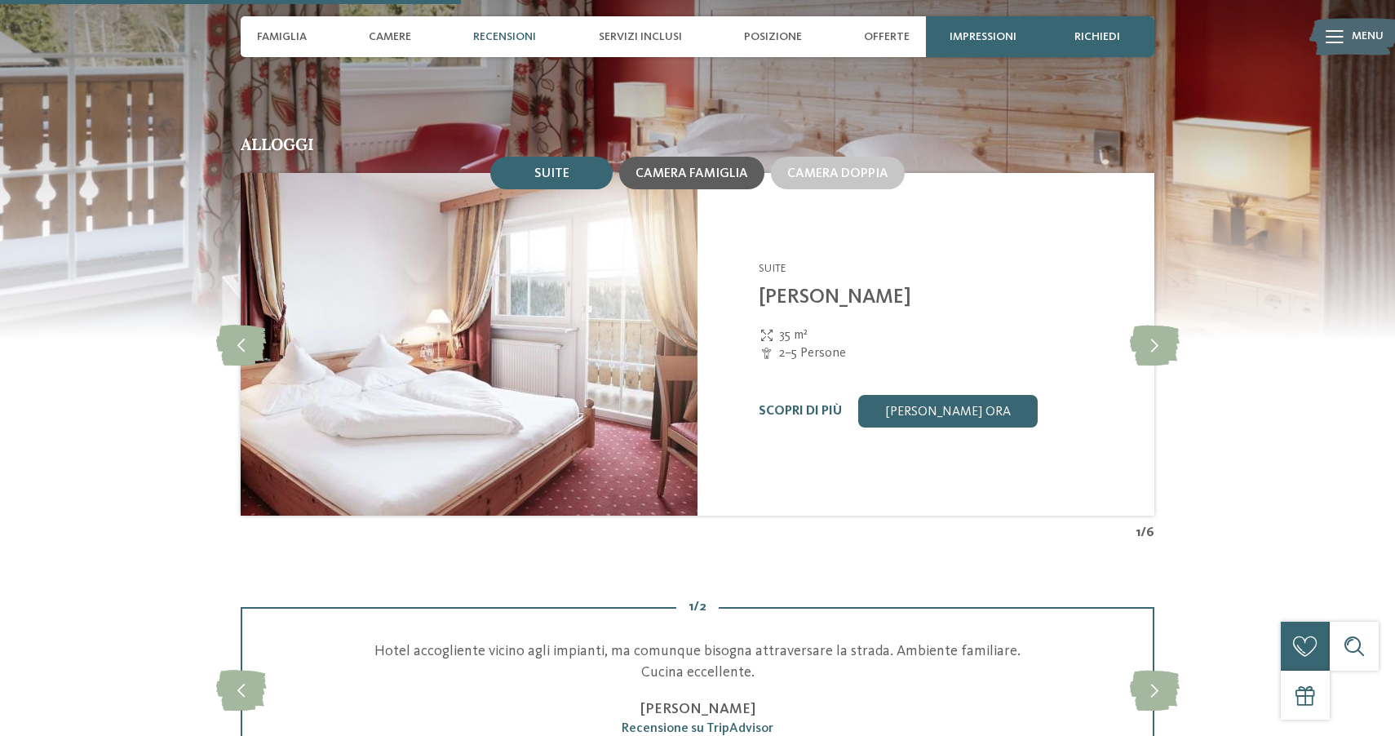
click at [690, 157] on div "Camera famiglia" at bounding box center [691, 173] width 145 height 33
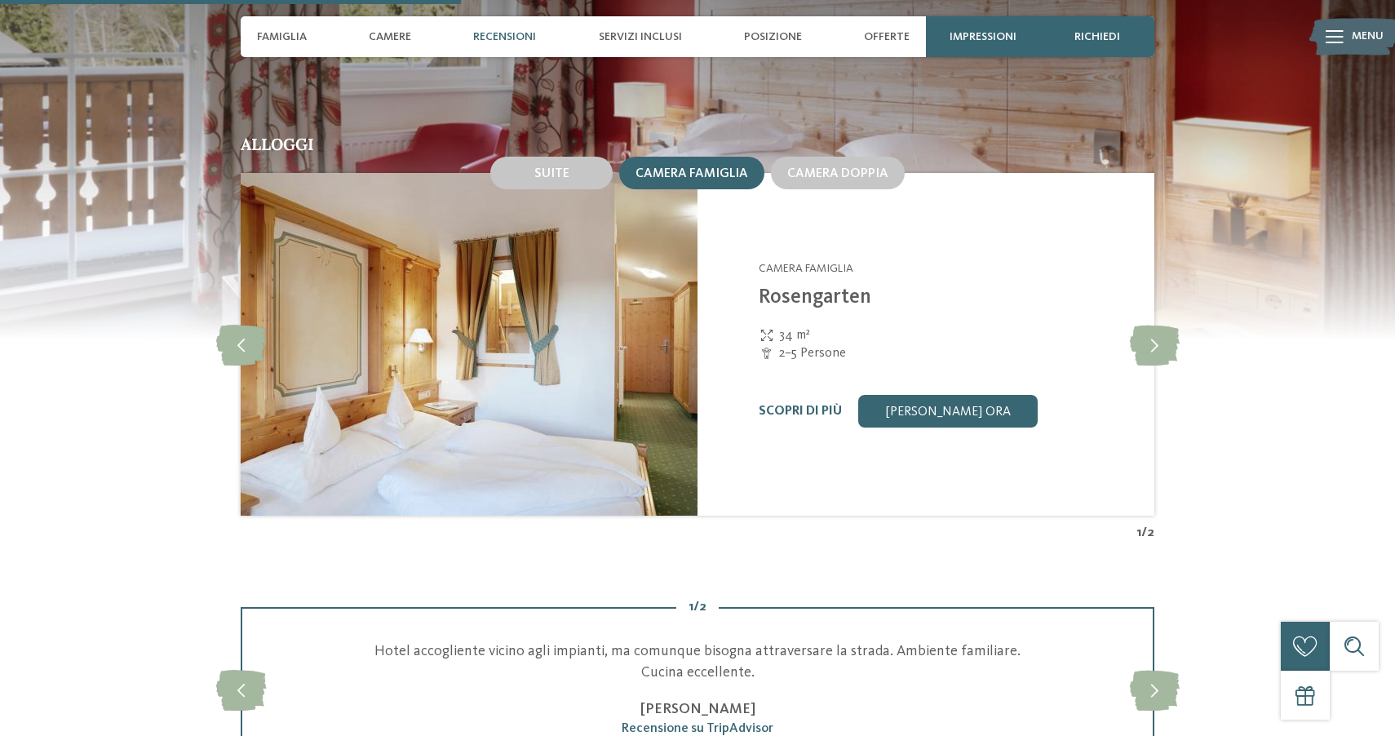
click at [690, 157] on div "Camera famiglia" at bounding box center [691, 173] width 145 height 33
click at [783, 153] on div "Camera doppia" at bounding box center [838, 172] width 140 height 39
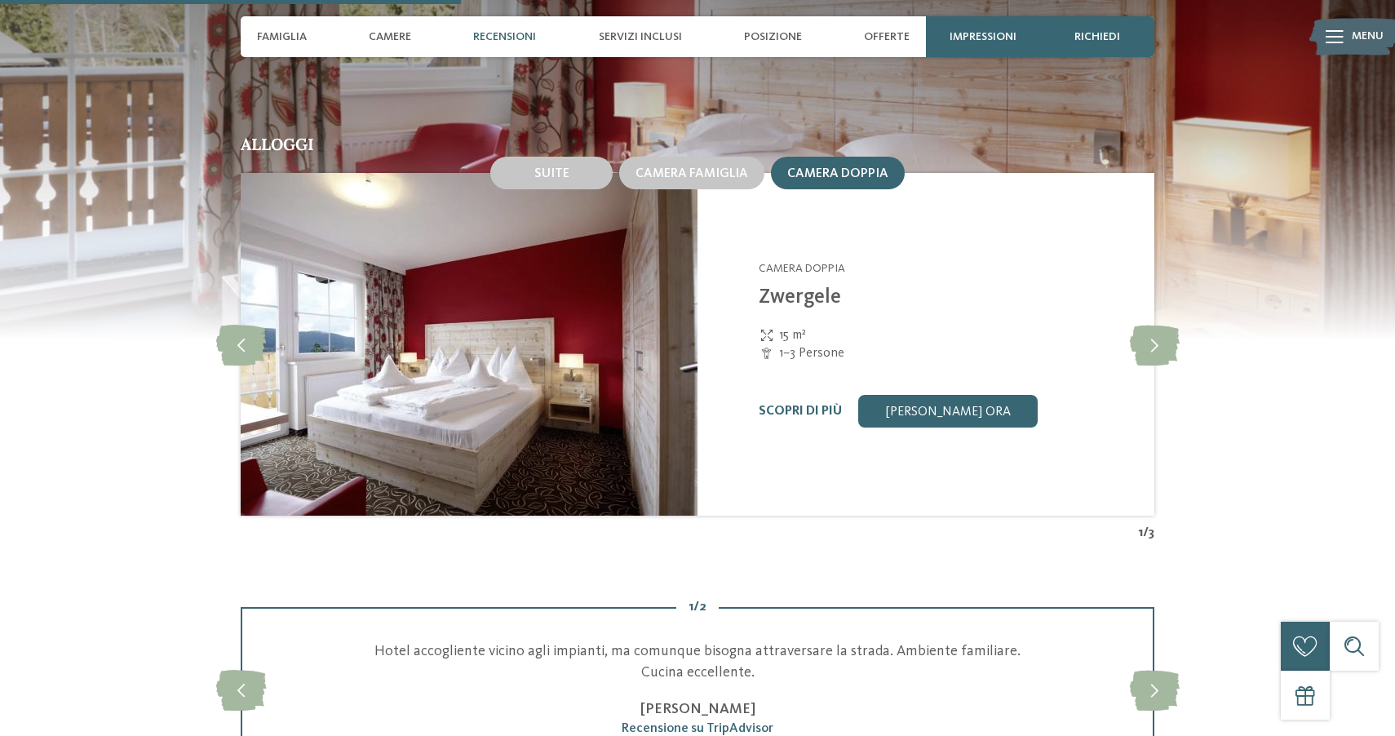
click at [596, 136] on h2 "Alloggi" at bounding box center [698, 144] width 914 height 17
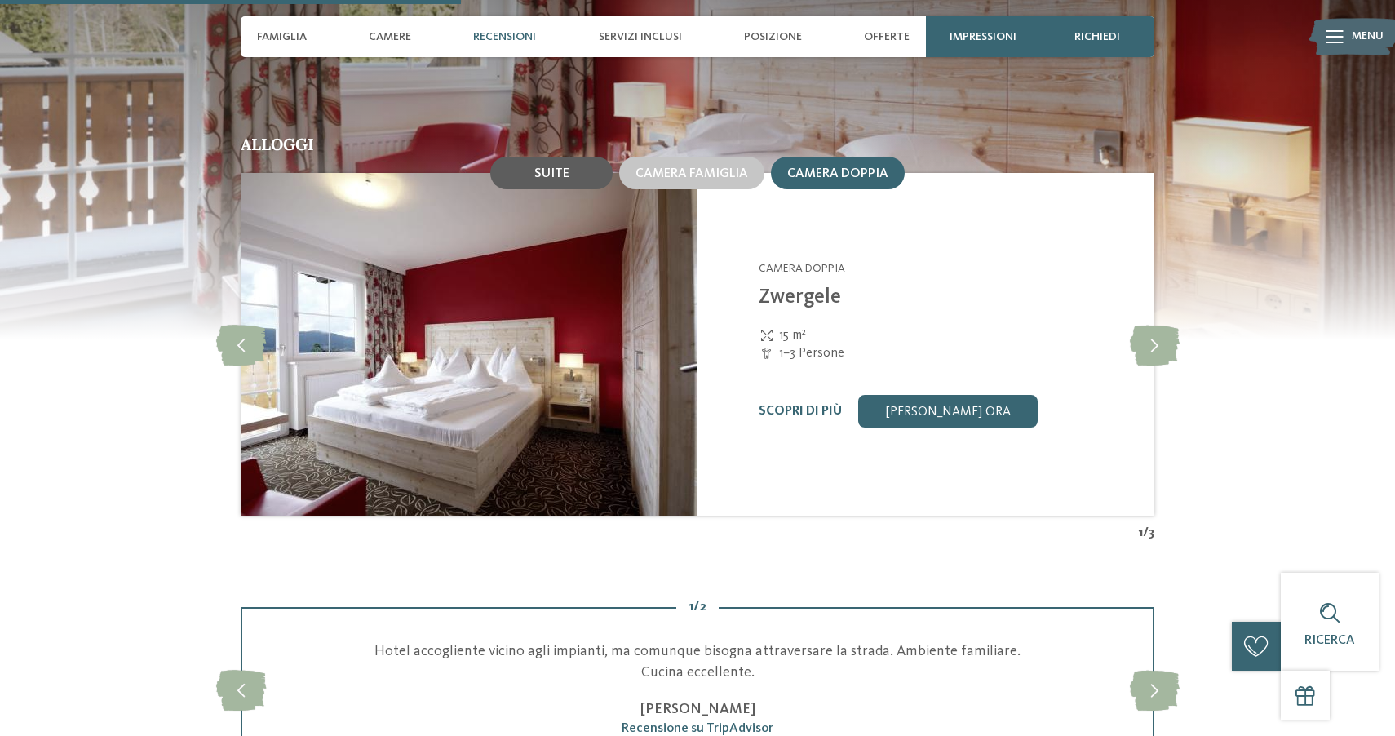
click at [551, 167] on span "Suite" at bounding box center [551, 173] width 35 height 13
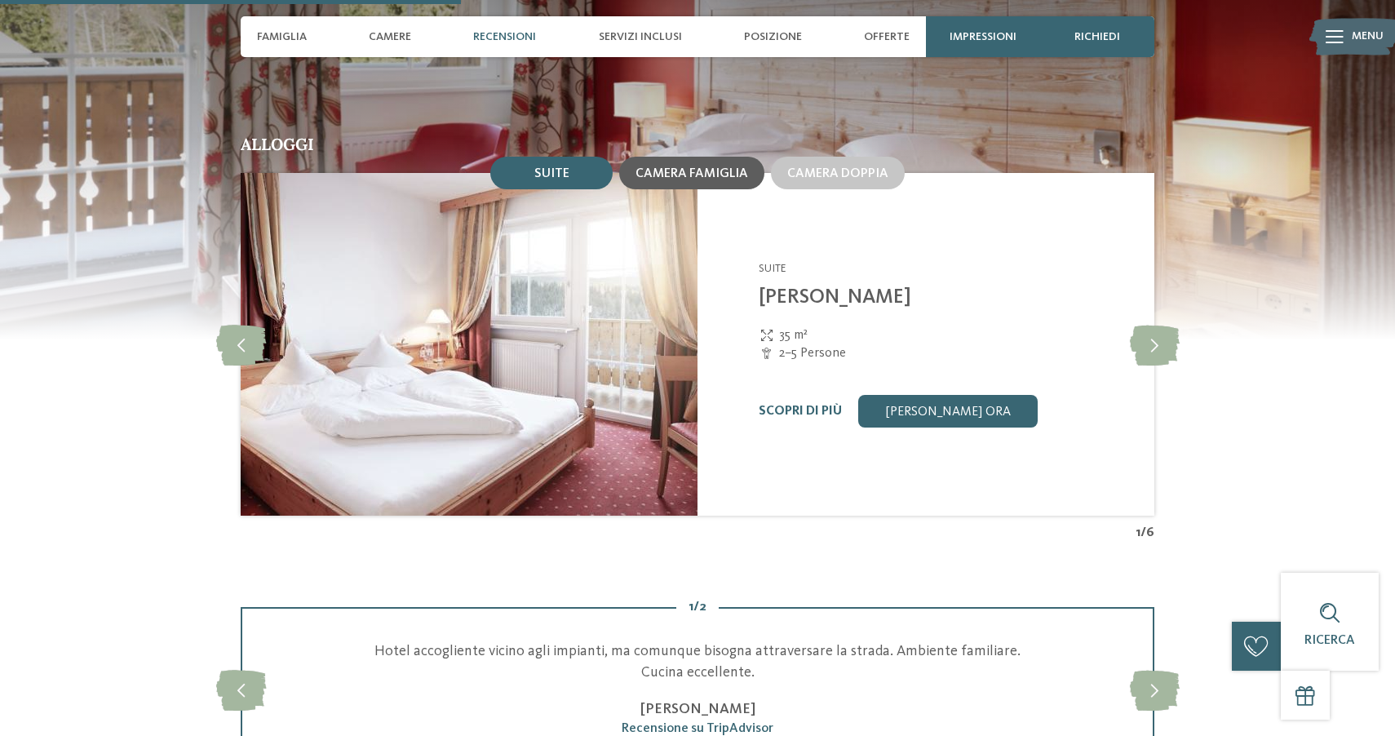
click at [662, 167] on span "Camera famiglia" at bounding box center [692, 173] width 113 height 13
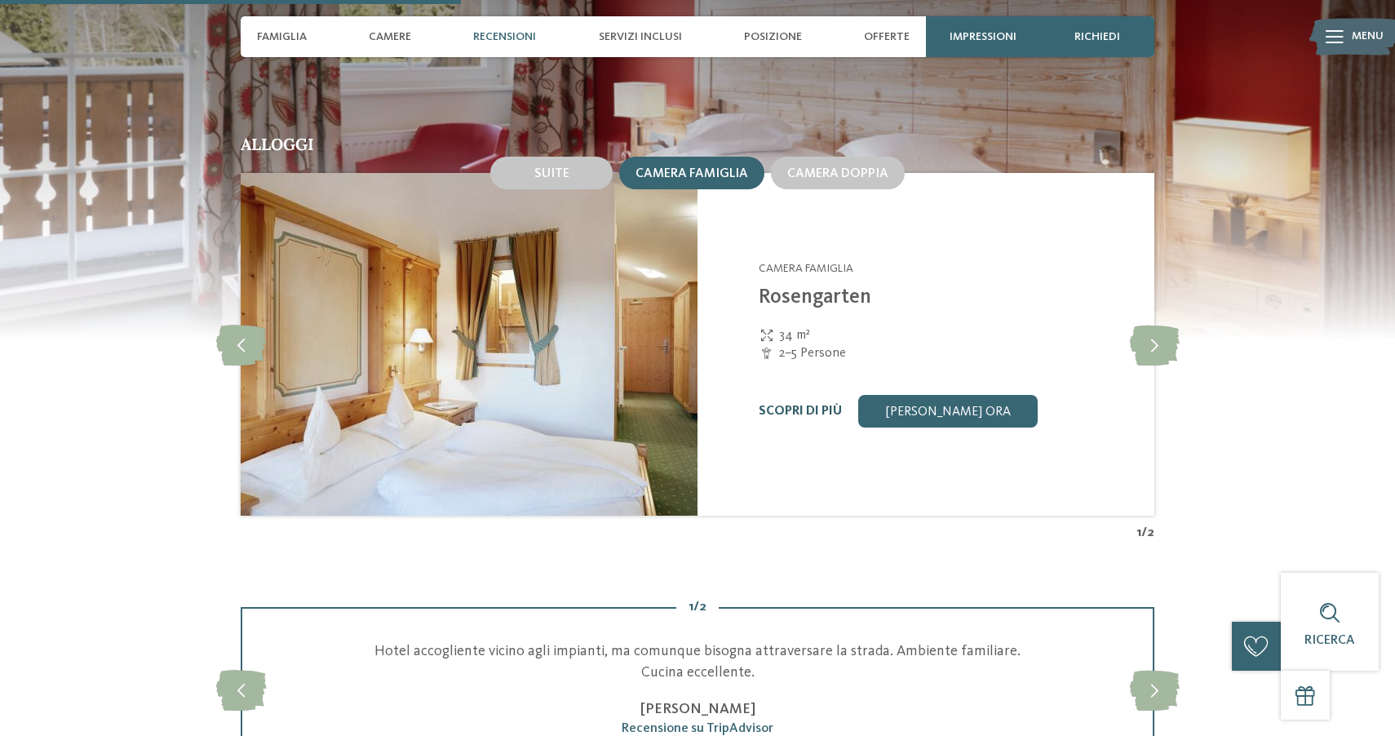
click at [814, 405] on link "Scopri di più" at bounding box center [800, 411] width 83 height 13
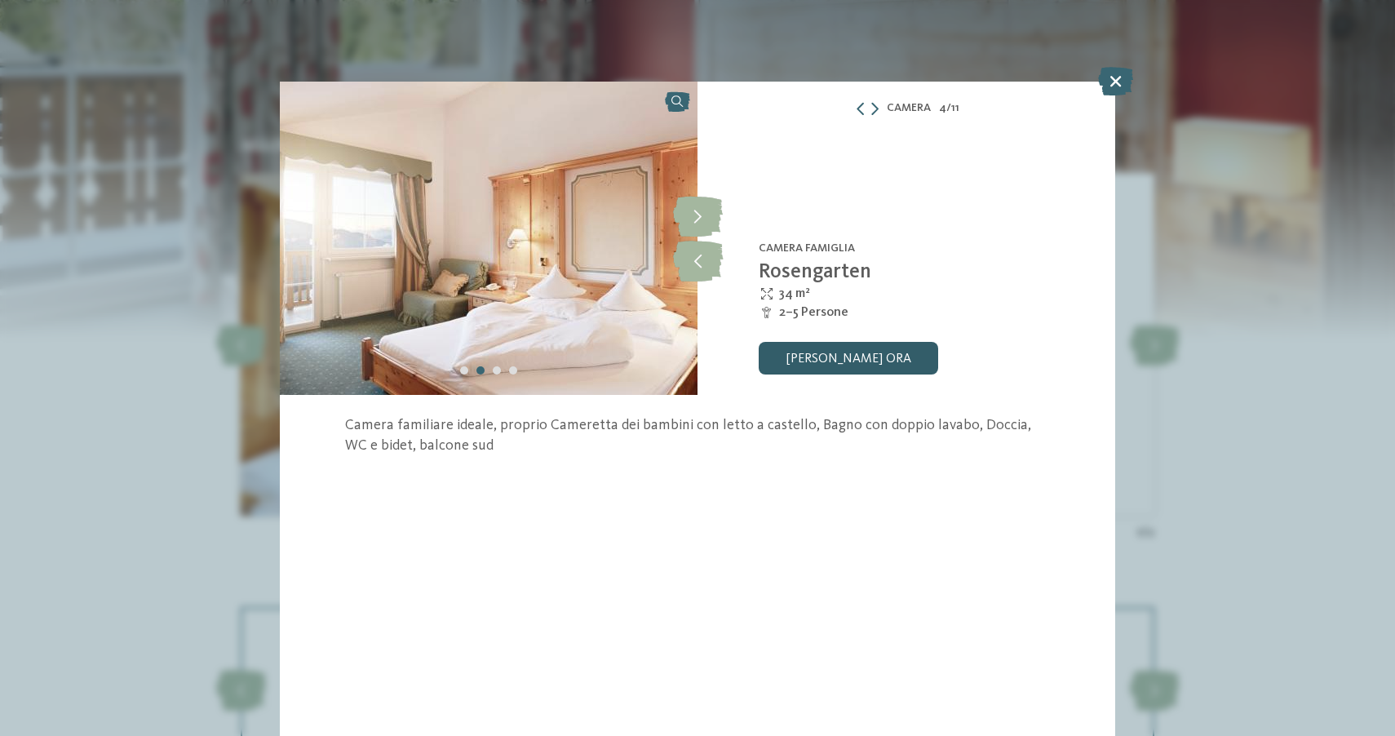
click at [826, 370] on link "[PERSON_NAME] ora" at bounding box center [848, 358] width 179 height 33
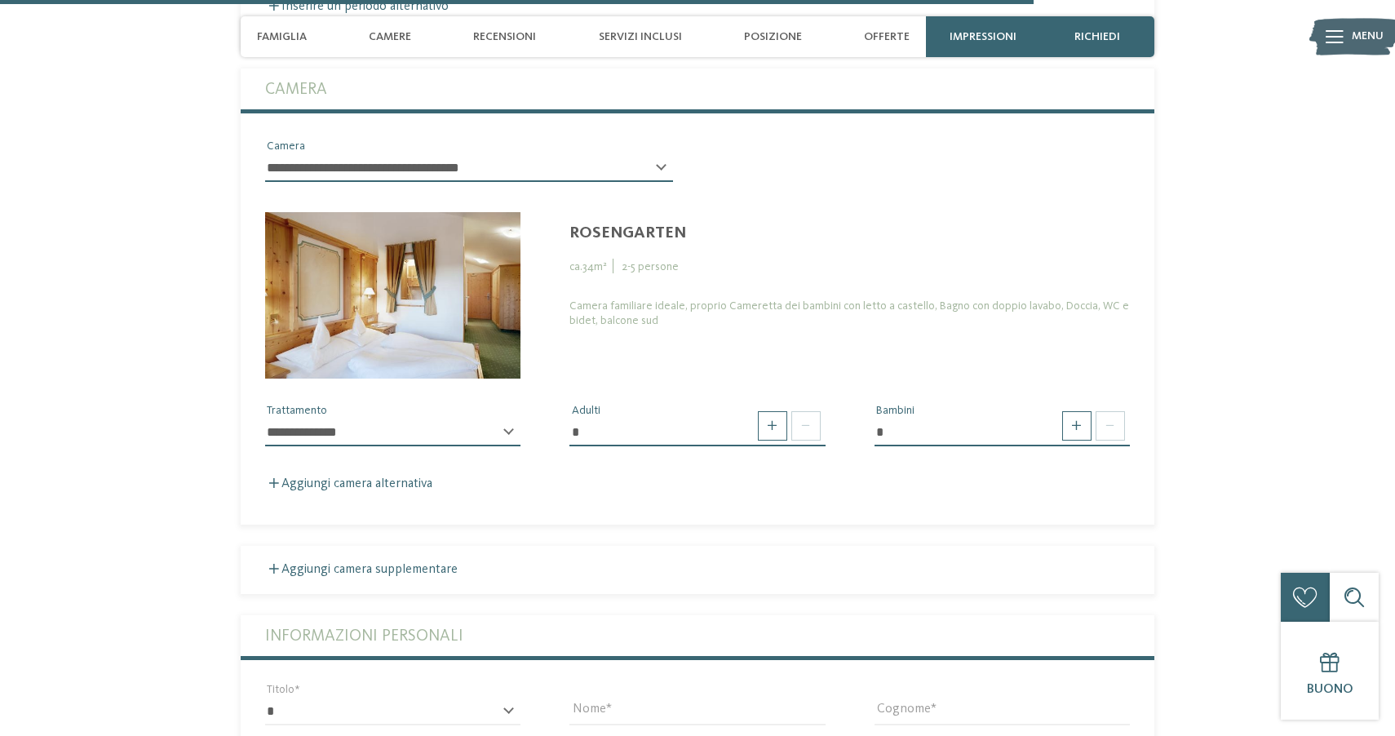
scroll to position [3786, 0]
click at [1078, 412] on span at bounding box center [1076, 426] width 29 height 29
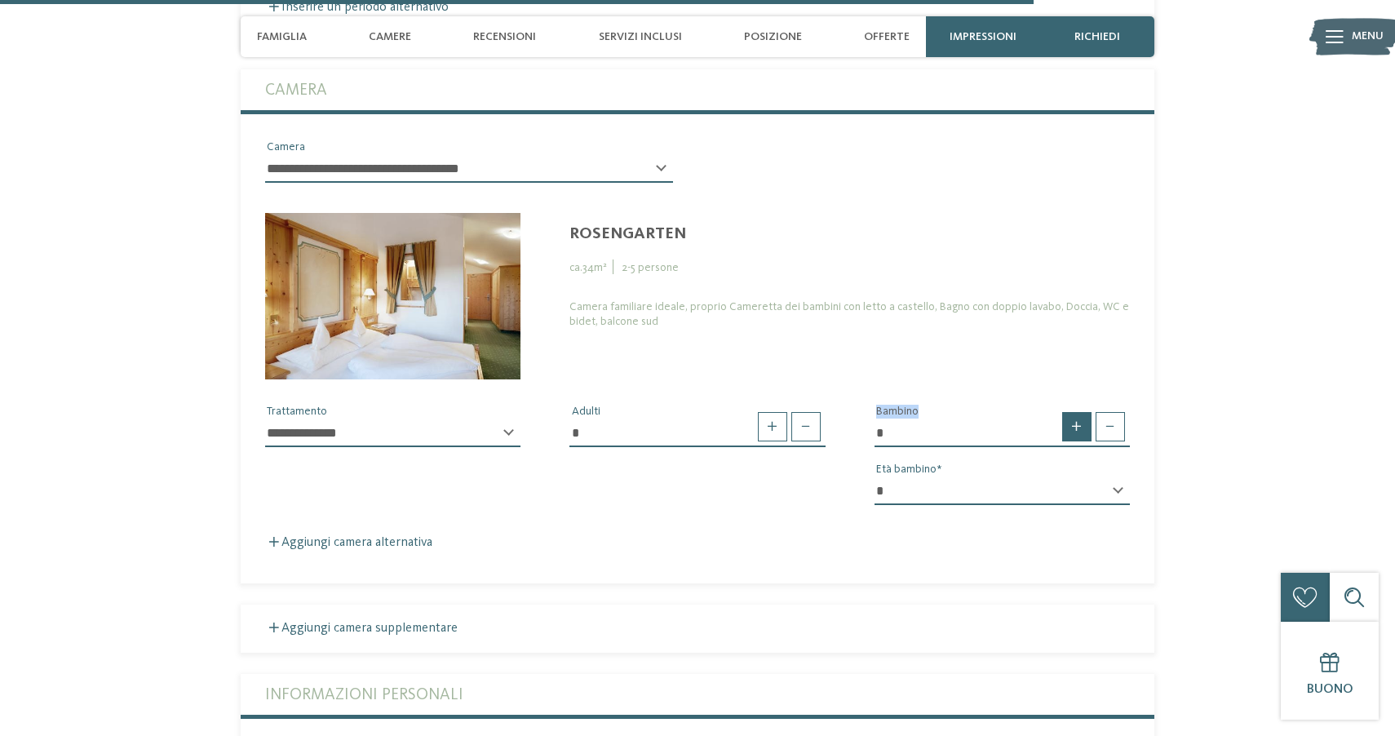
click at [1078, 412] on span at bounding box center [1076, 426] width 29 height 29
type input "*"
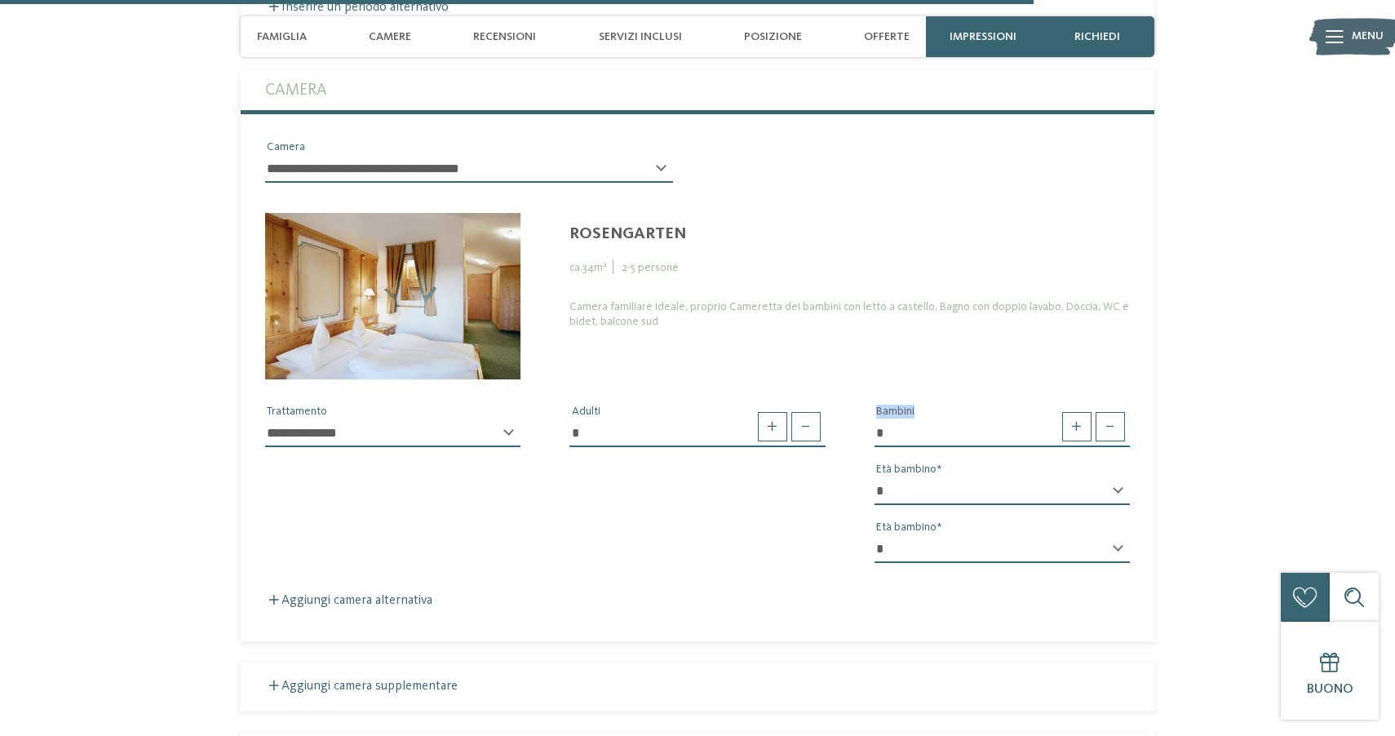
click at [1070, 477] on select "* * * * * * * * * * * ** ** ** ** ** ** ** **" at bounding box center [1002, 491] width 255 height 28
select select "*"
click at [1057, 535] on select "* * * * * * * * * * * ** ** ** ** ** ** ** **" at bounding box center [1002, 549] width 255 height 28
select select "*"
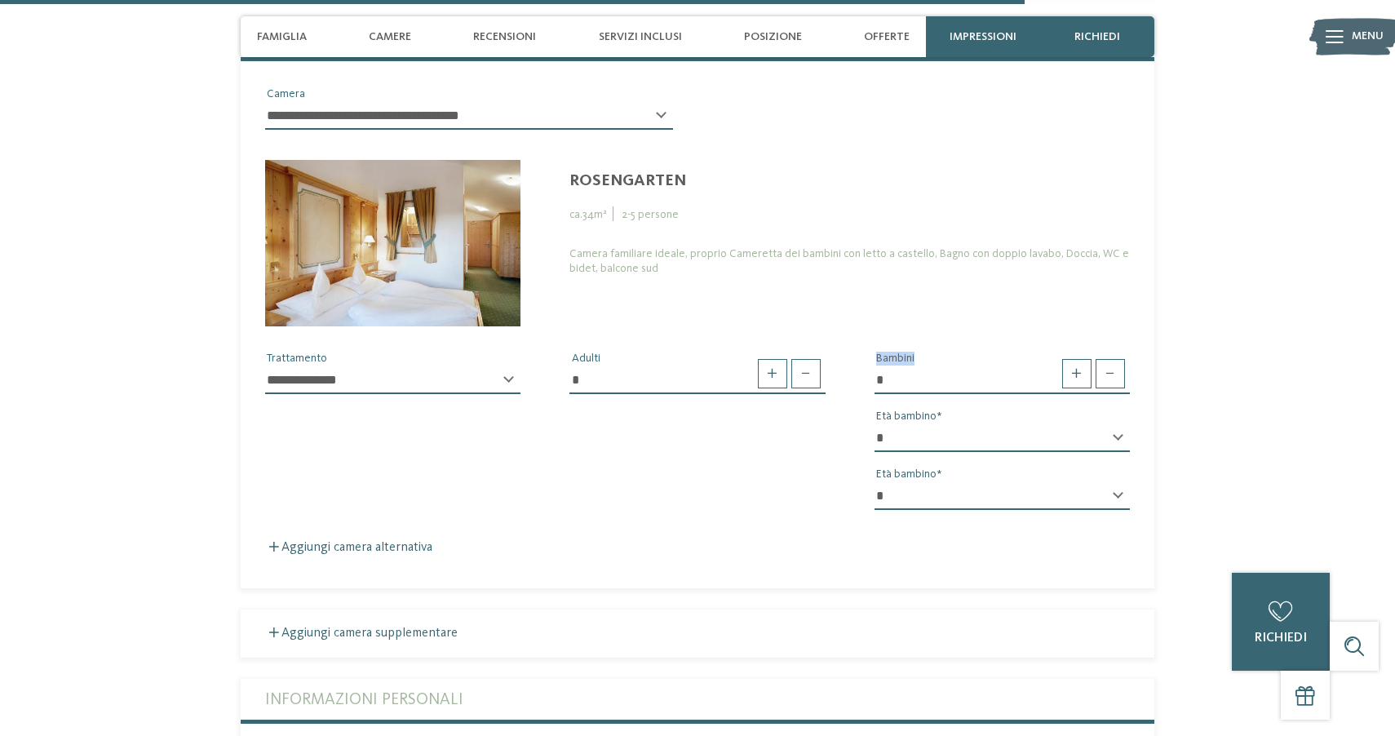
scroll to position [3839, 0]
click at [494, 366] on select "**********" at bounding box center [392, 380] width 255 height 28
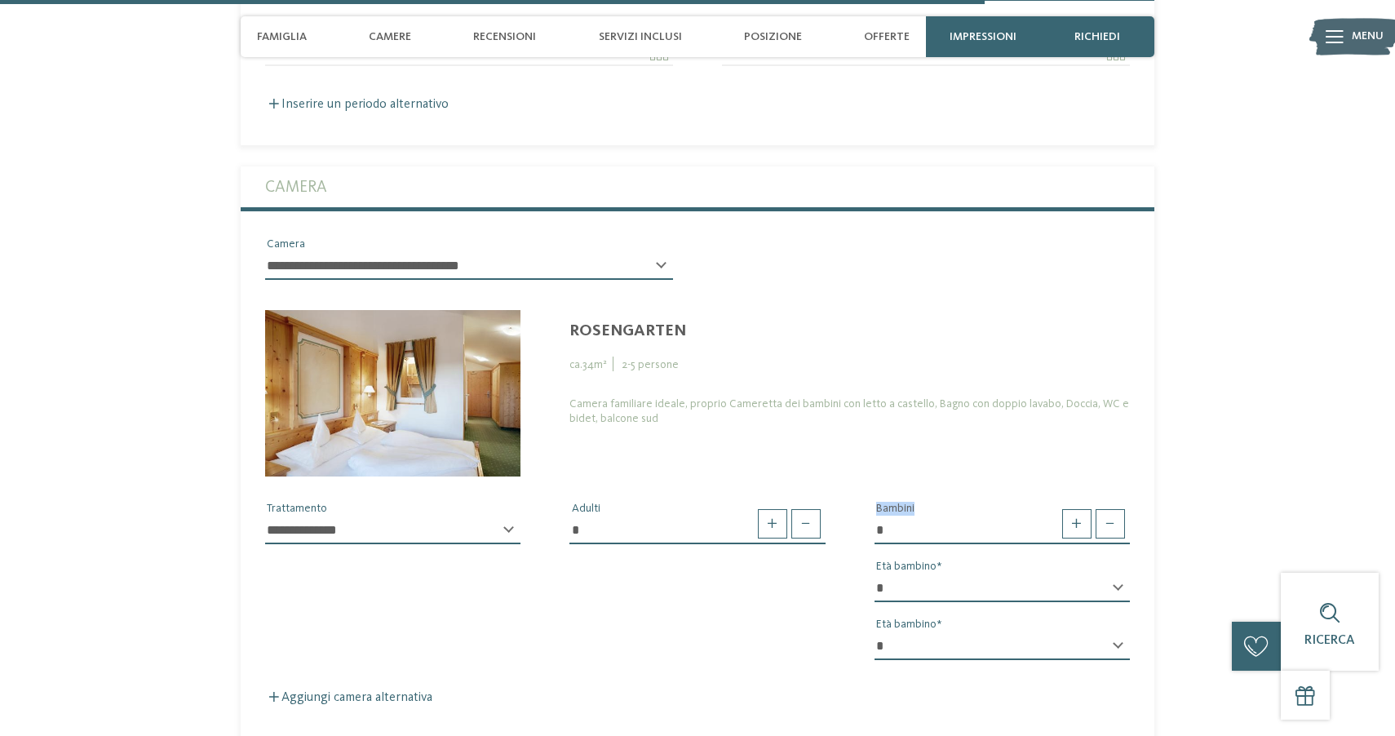
scroll to position [3680, 0]
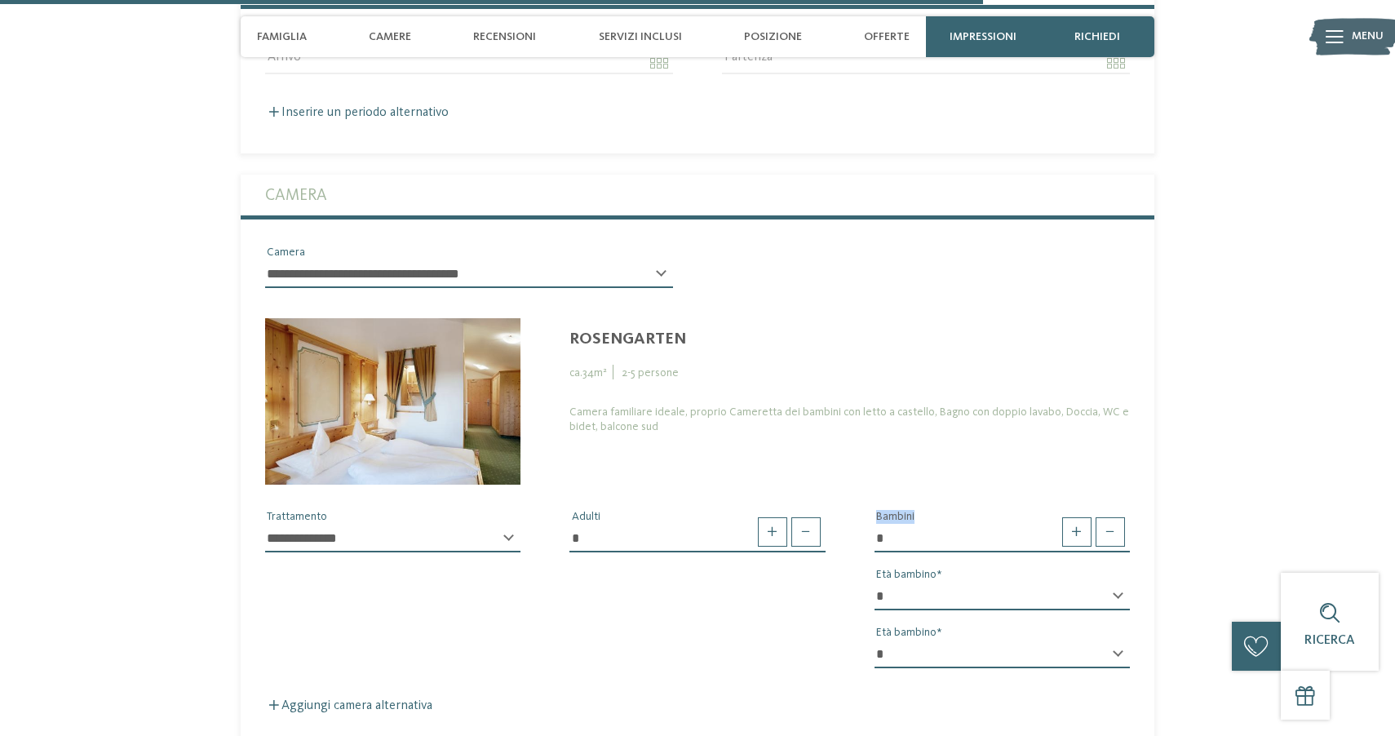
click at [545, 260] on select "**********" at bounding box center [469, 274] width 408 height 28
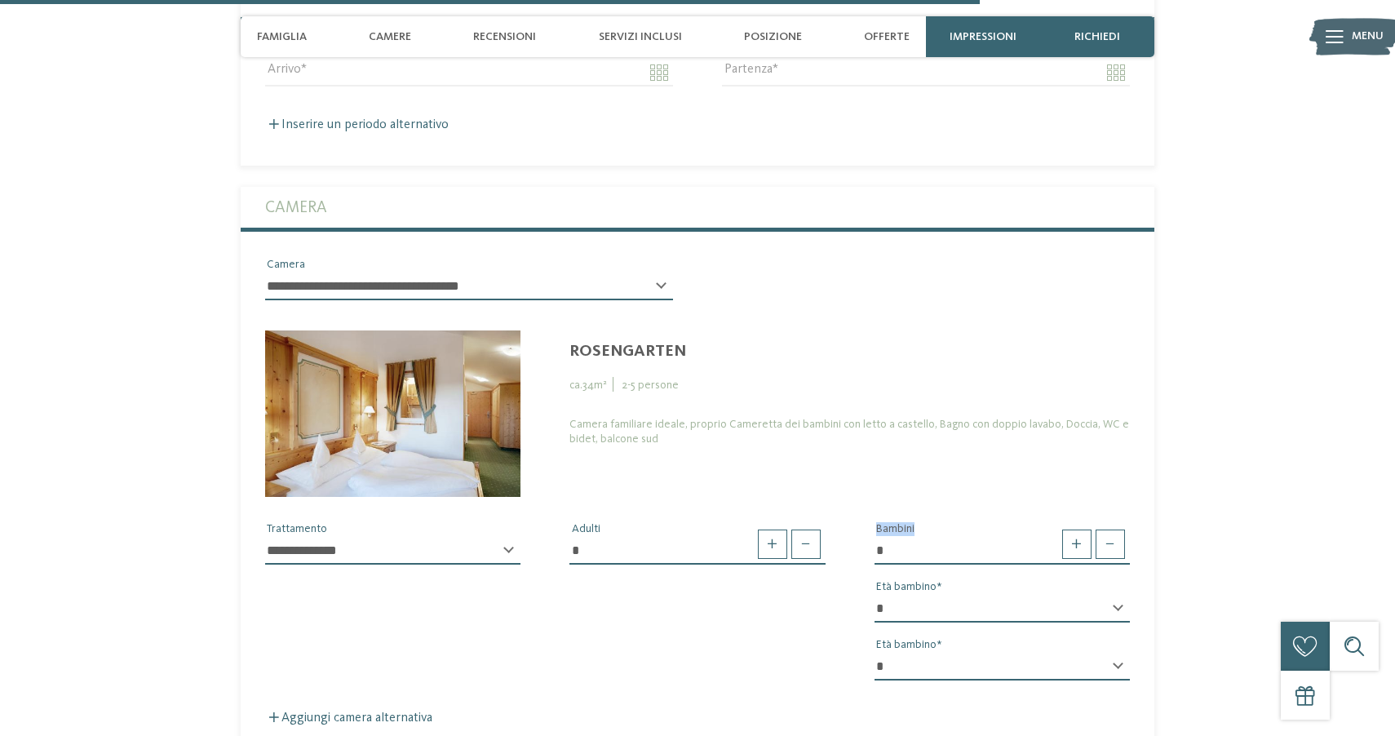
click at [568, 272] on div "**********" at bounding box center [469, 293] width 408 height 42
click at [558, 272] on select "**********" at bounding box center [469, 286] width 408 height 28
select select "*****"
type input "*"
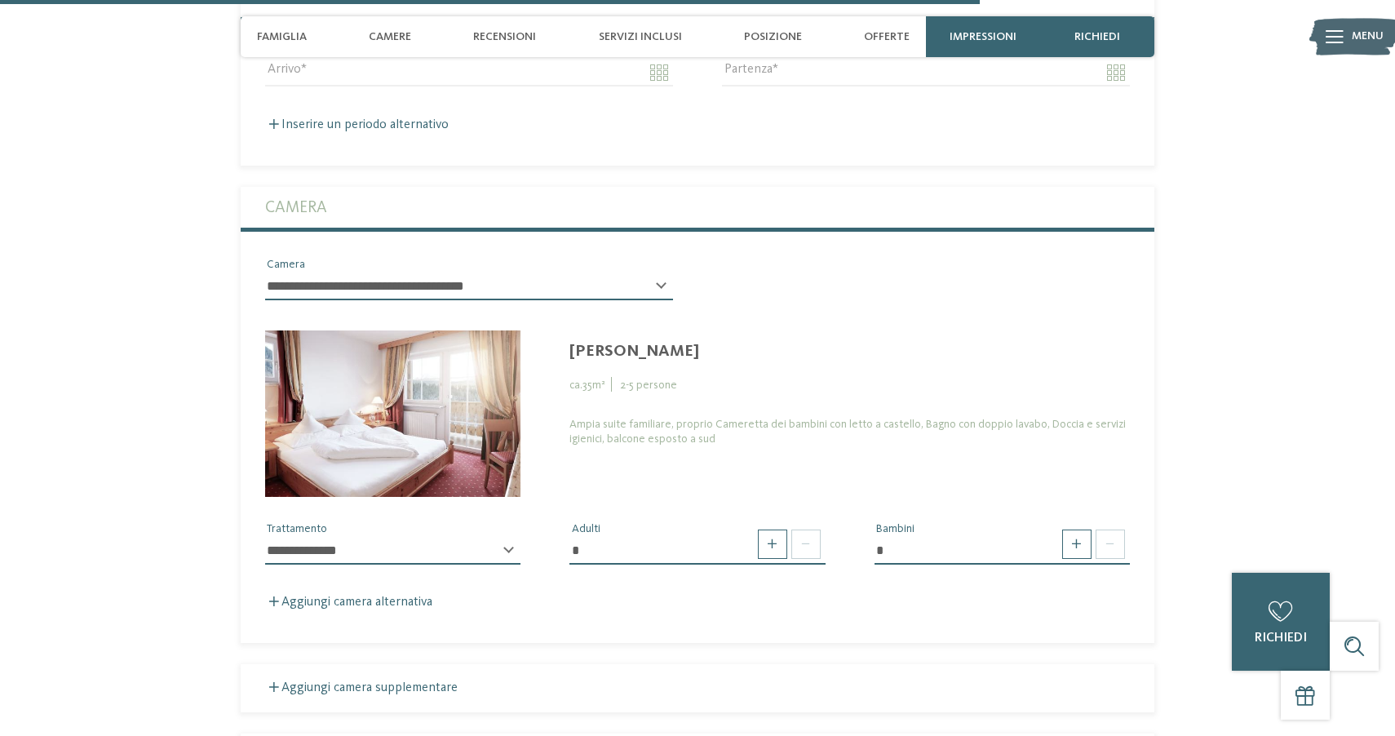
click at [546, 272] on select "**********" at bounding box center [469, 286] width 408 height 28
select select "*****"
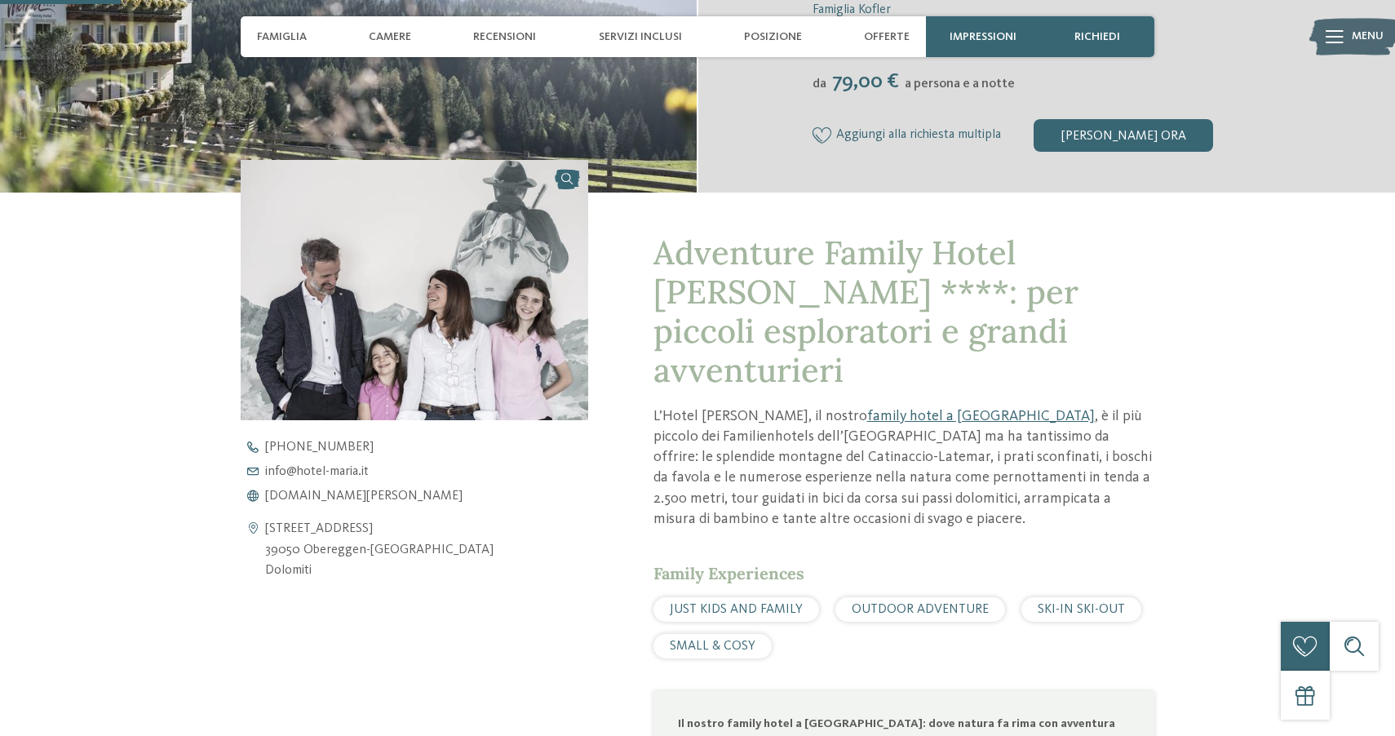
scroll to position [441, 0]
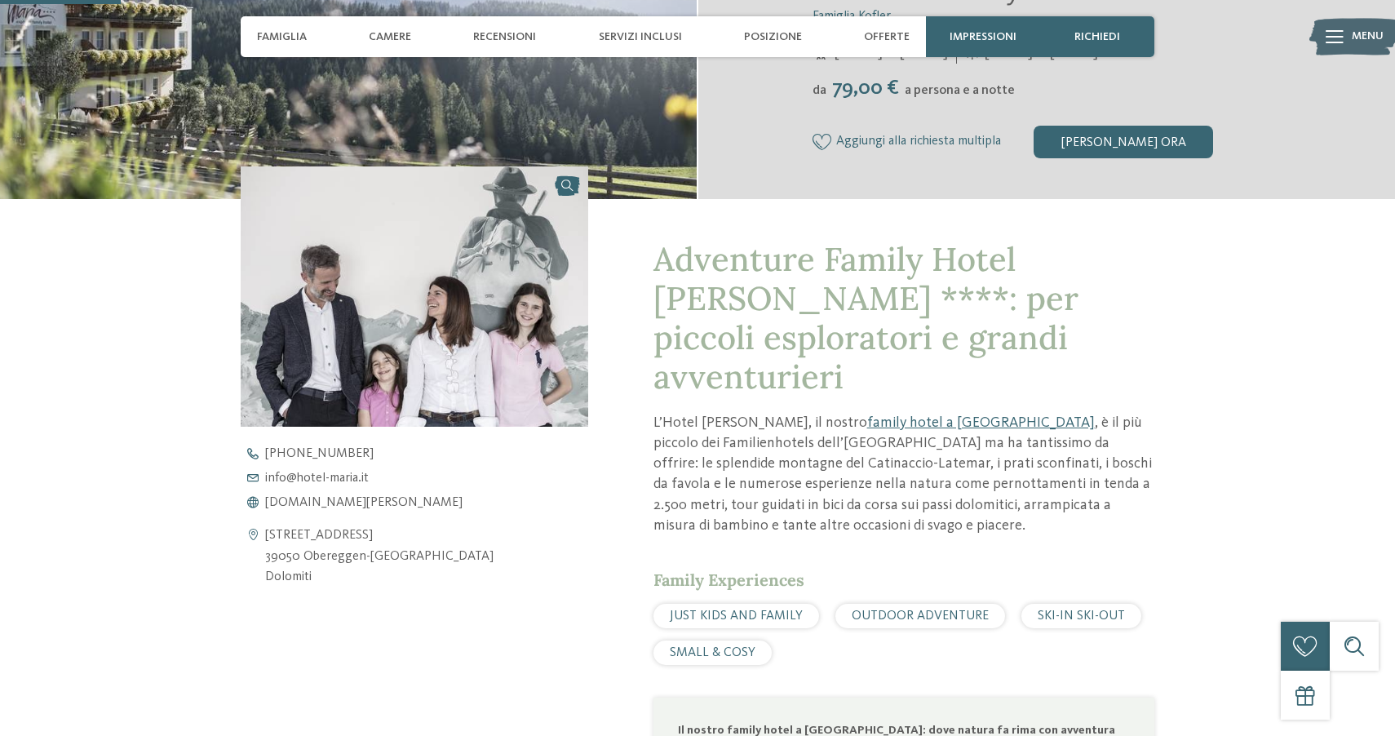
click at [696, 272] on span "Adventure Family Hotel Maria ****: per piccoli esploratori e grandi avventurieri" at bounding box center [866, 317] width 425 height 159
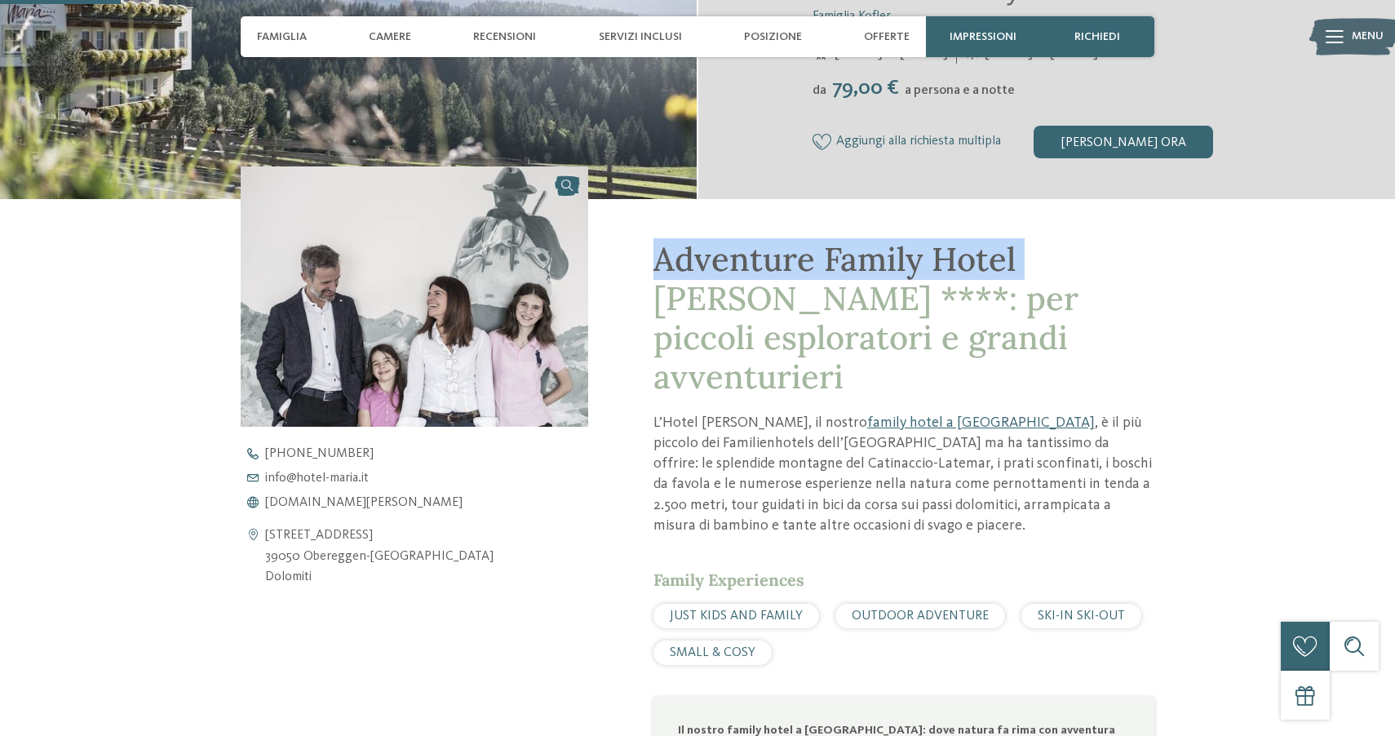
drag, startPoint x: 696, startPoint y: 272, endPoint x: 1009, endPoint y: 270, distance: 313.3
click at [1009, 270] on span "Adventure Family Hotel Maria ****: per piccoli esploratori e grandi avventurieri" at bounding box center [866, 317] width 425 height 159
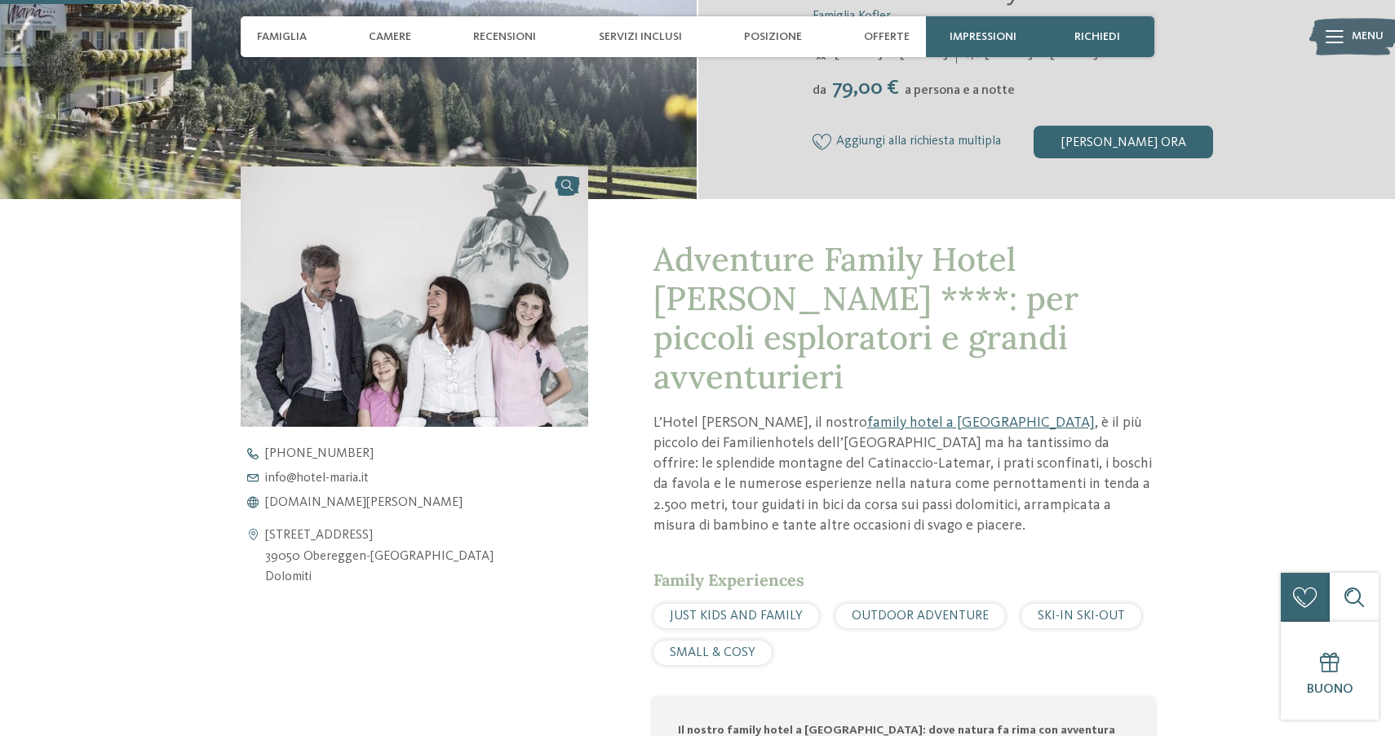
click at [1048, 270] on span "Adventure Family Hotel Maria ****: per piccoli esploratori e grandi avventurieri" at bounding box center [866, 317] width 425 height 159
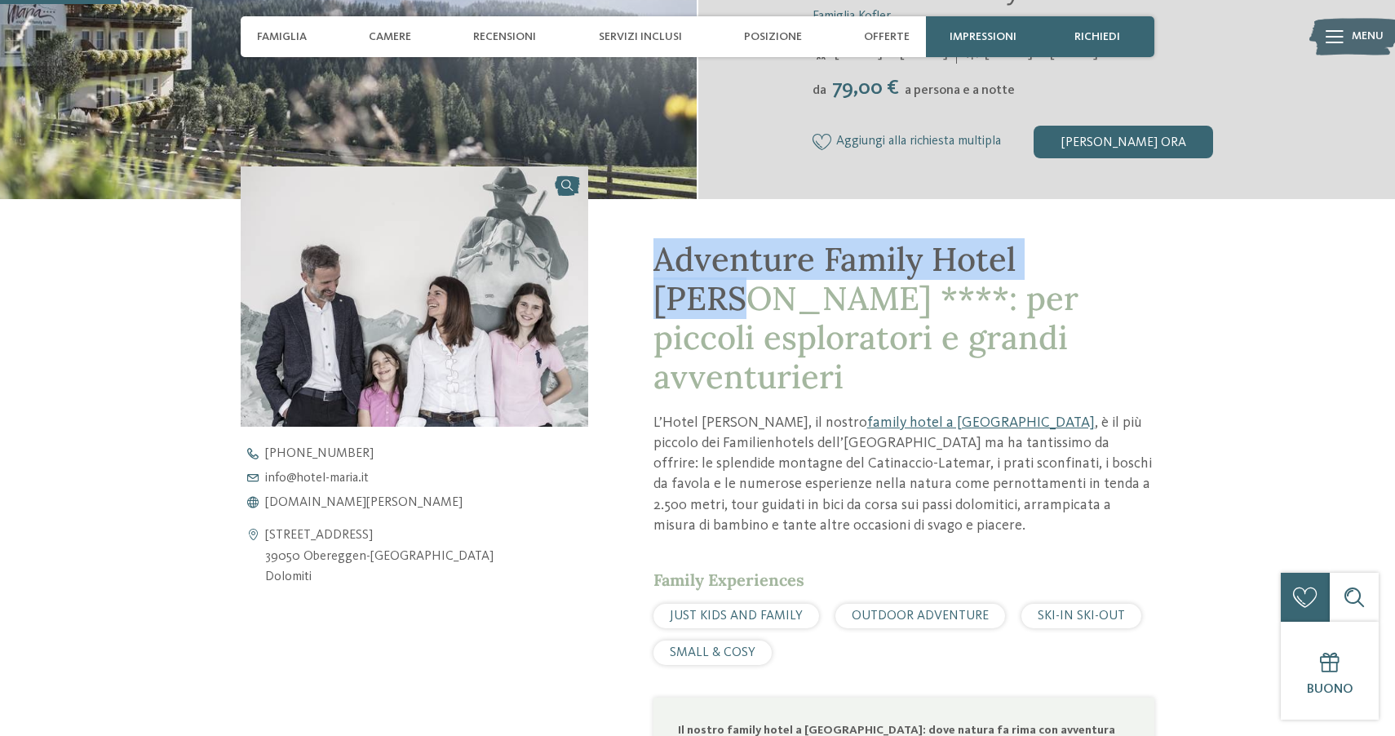
drag, startPoint x: 1048, startPoint y: 270, endPoint x: 622, endPoint y: 256, distance: 426.1
click at [622, 257] on div "Adventure Family Hotel Maria ****: per piccoli esploratori e grandi avventurier…" at bounding box center [871, 621] width 566 height 845
copy span "Adventure Family Hotel Maria"
